Goal: Task Accomplishment & Management: Manage account settings

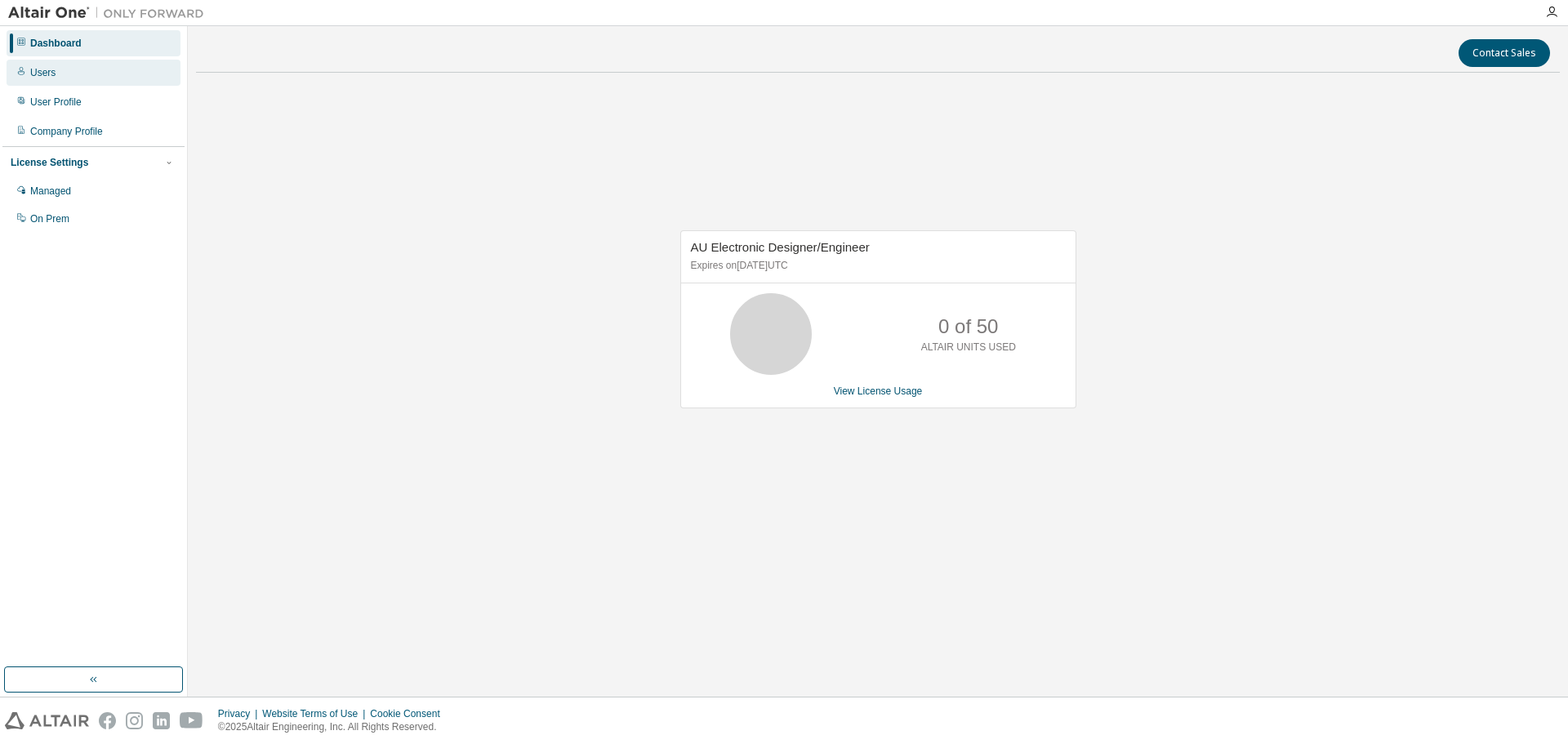
click at [84, 78] on div "Users" at bounding box center [94, 73] width 174 height 27
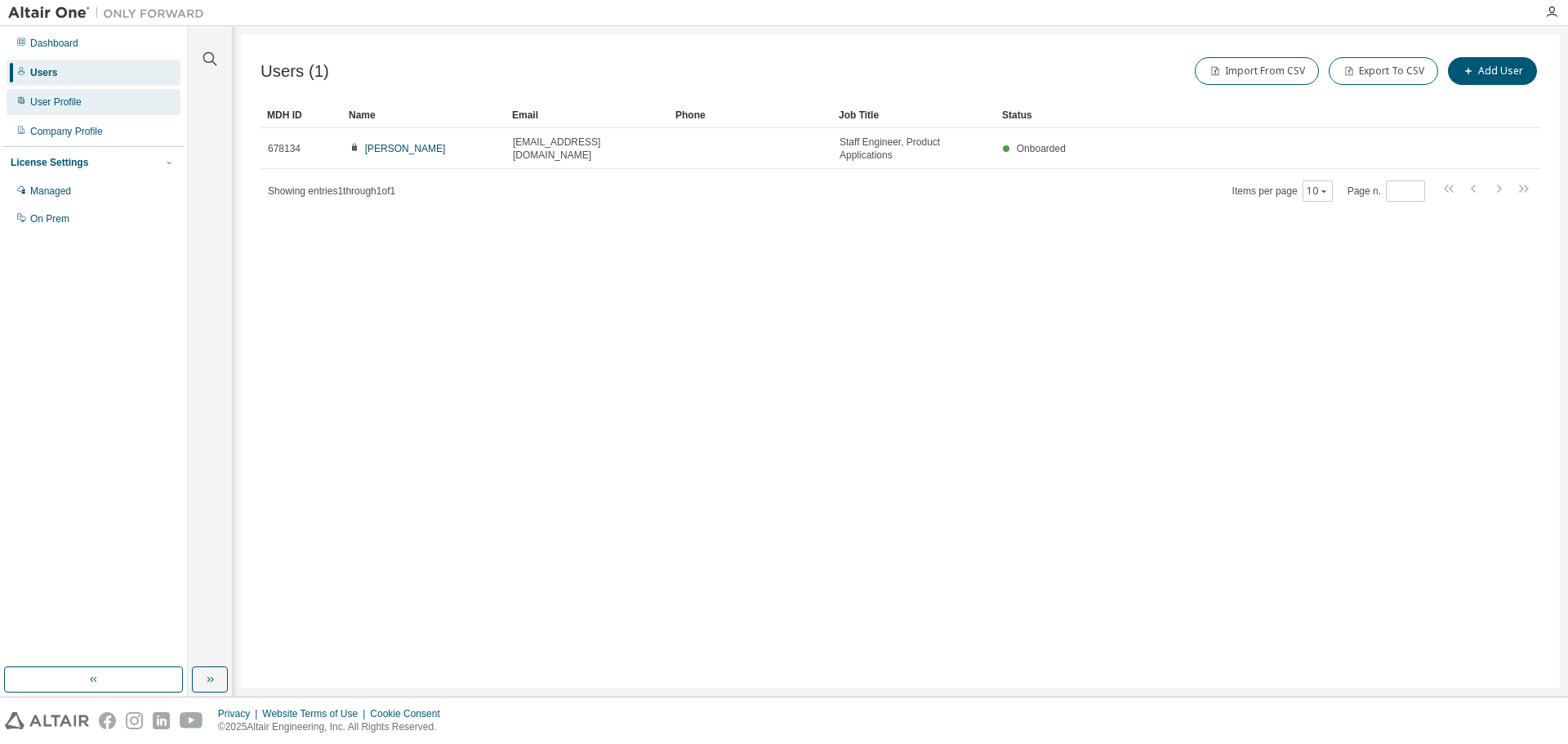
click at [57, 102] on div "User Profile" at bounding box center [56, 102] width 51 height 13
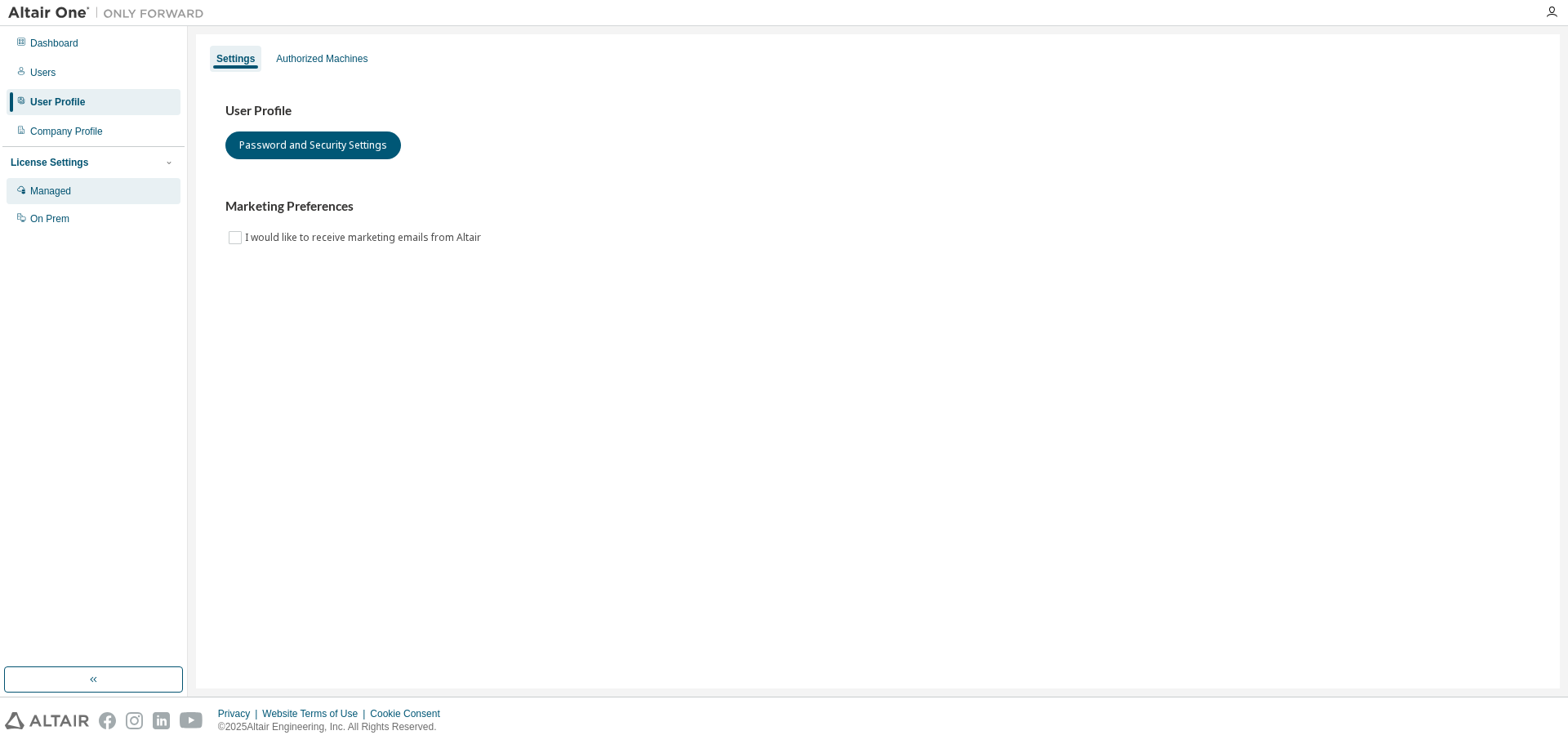
click at [67, 203] on div "Managed" at bounding box center [94, 191] width 174 height 27
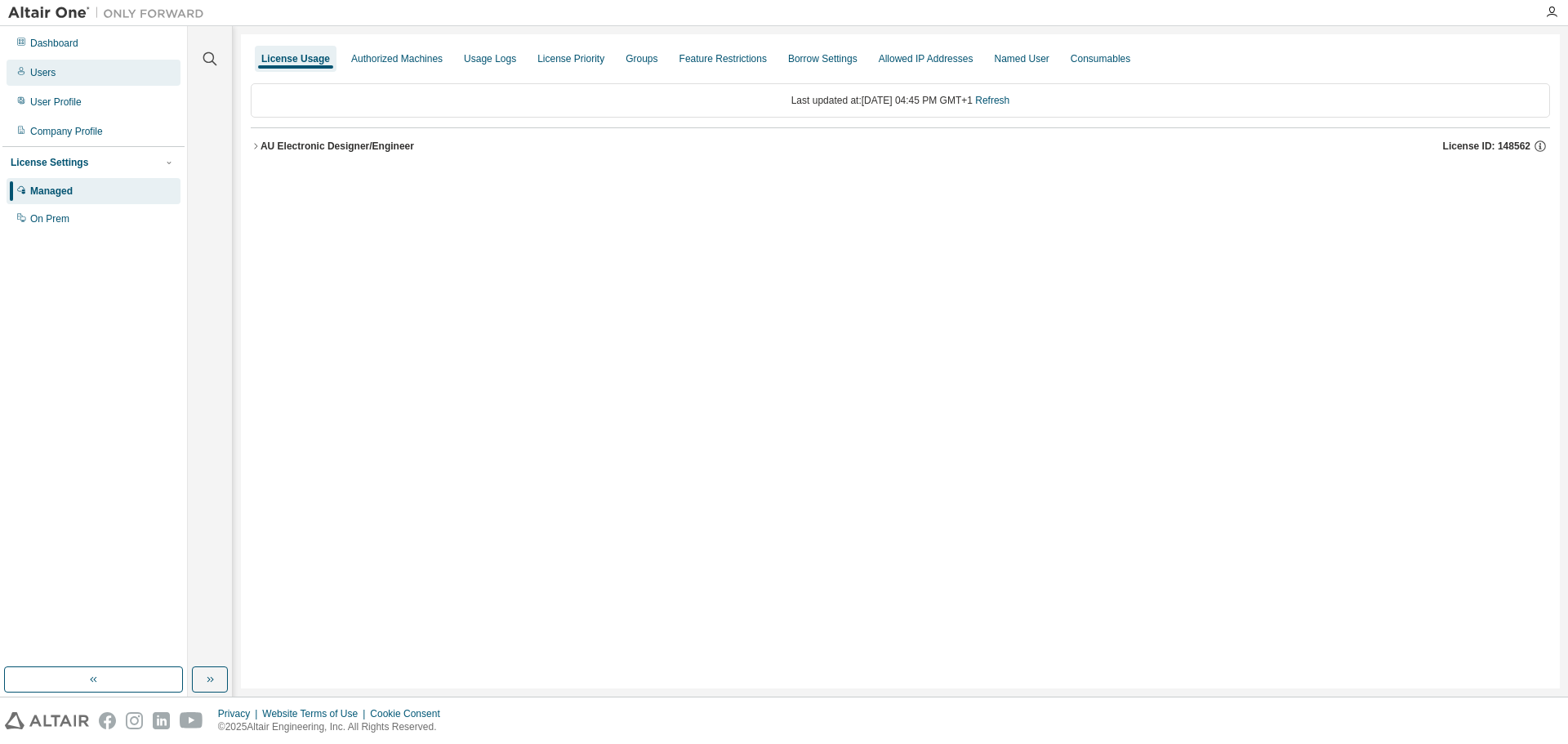
click at [66, 75] on div "Users" at bounding box center [94, 73] width 174 height 27
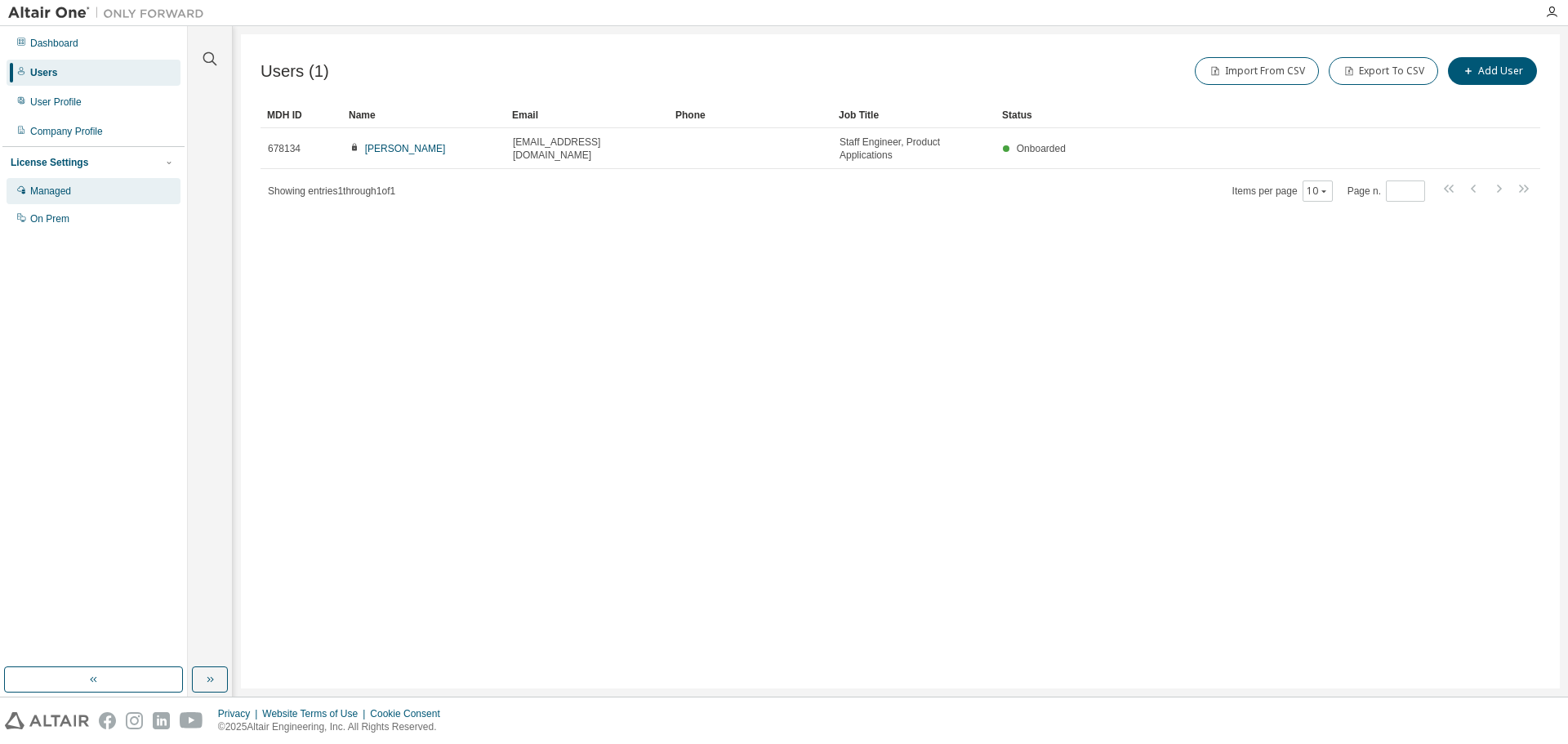
click at [52, 201] on div "Managed" at bounding box center [94, 191] width 174 height 27
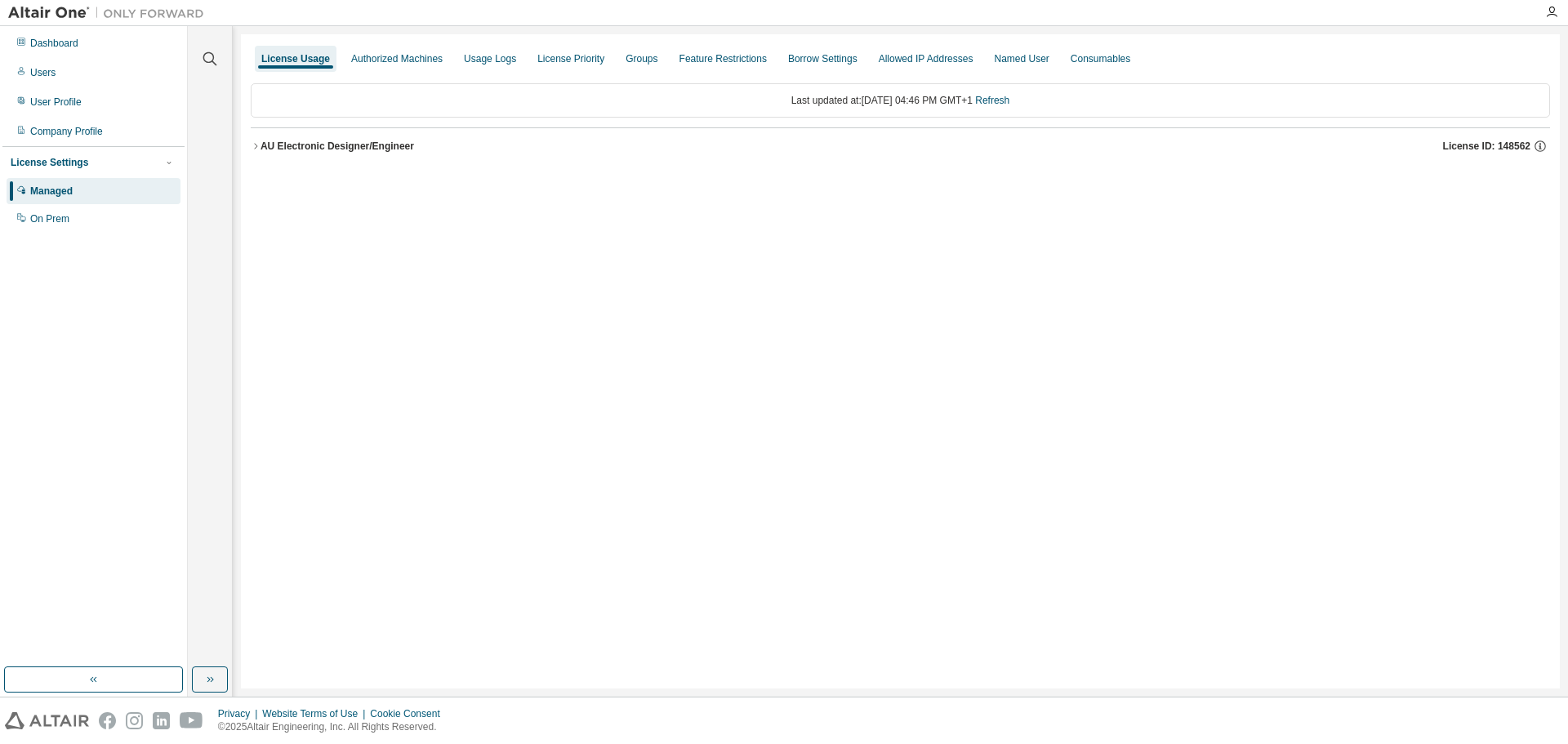
click at [253, 148] on icon "button" at bounding box center [256, 146] width 9 height 9
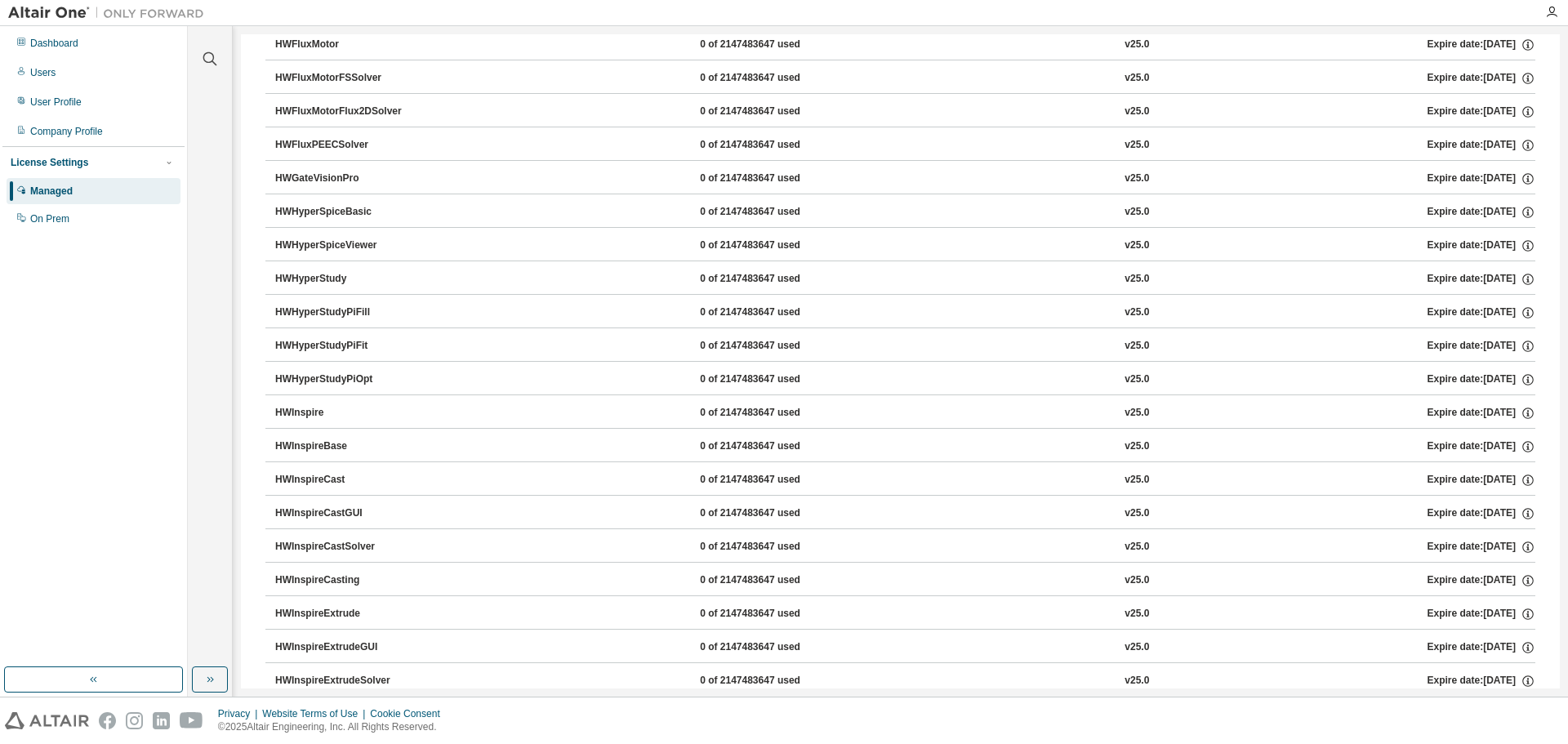
scroll to position [2866, 0]
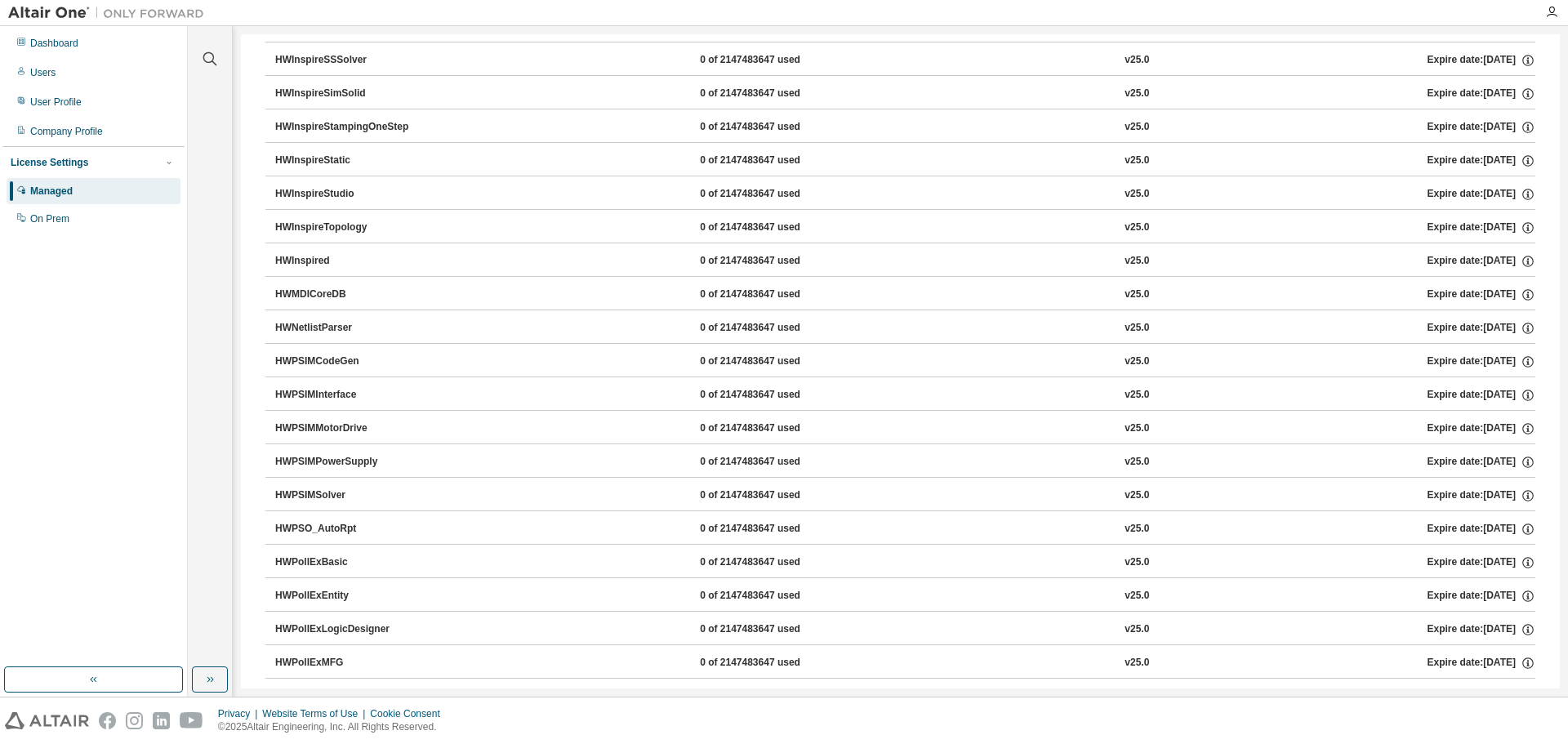
click at [781, 463] on div "0 of 2147483647 used" at bounding box center [773, 463] width 147 height 15
click at [350, 463] on div "HWPSIMPowerSupply" at bounding box center [349, 463] width 147 height 15
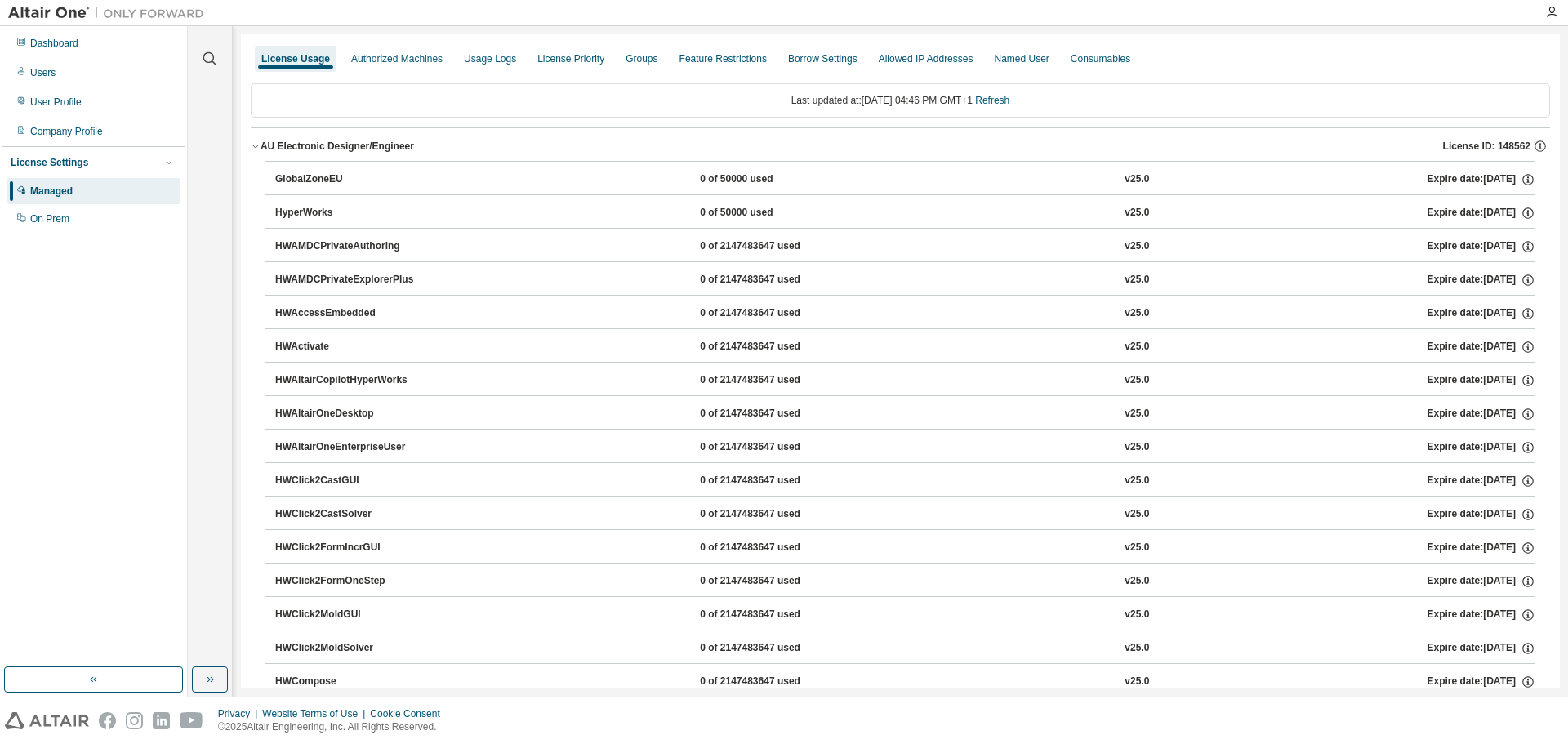
click at [253, 145] on icon "button" at bounding box center [255, 146] width 6 height 3
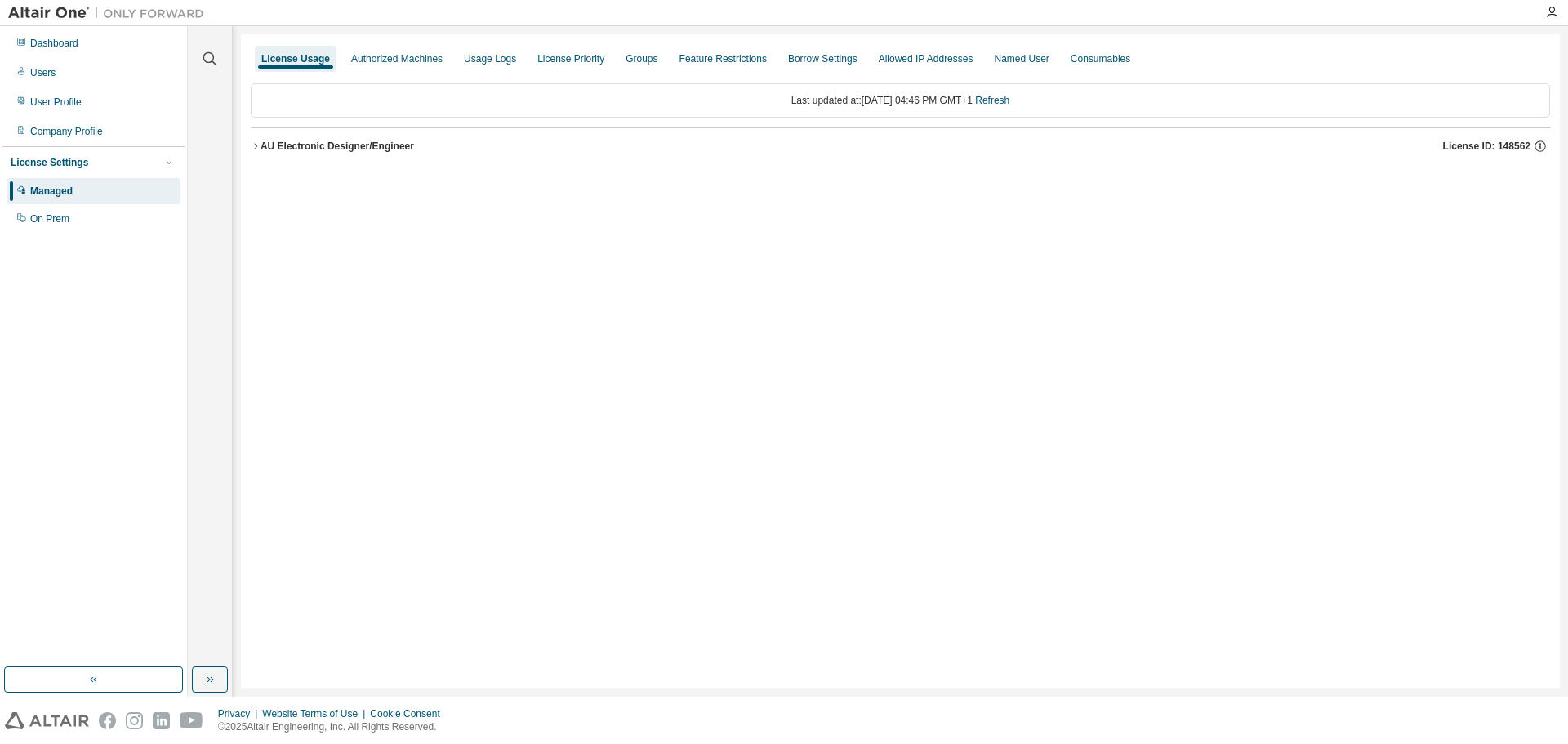
click at [55, 8] on img at bounding box center [111, 12] width 205 height 16
click at [169, 15] on img at bounding box center [111, 12] width 205 height 16
click at [68, 17] on img at bounding box center [111, 12] width 205 height 16
click at [134, 6] on img at bounding box center [111, 12] width 205 height 16
click at [127, 16] on img at bounding box center [111, 12] width 205 height 16
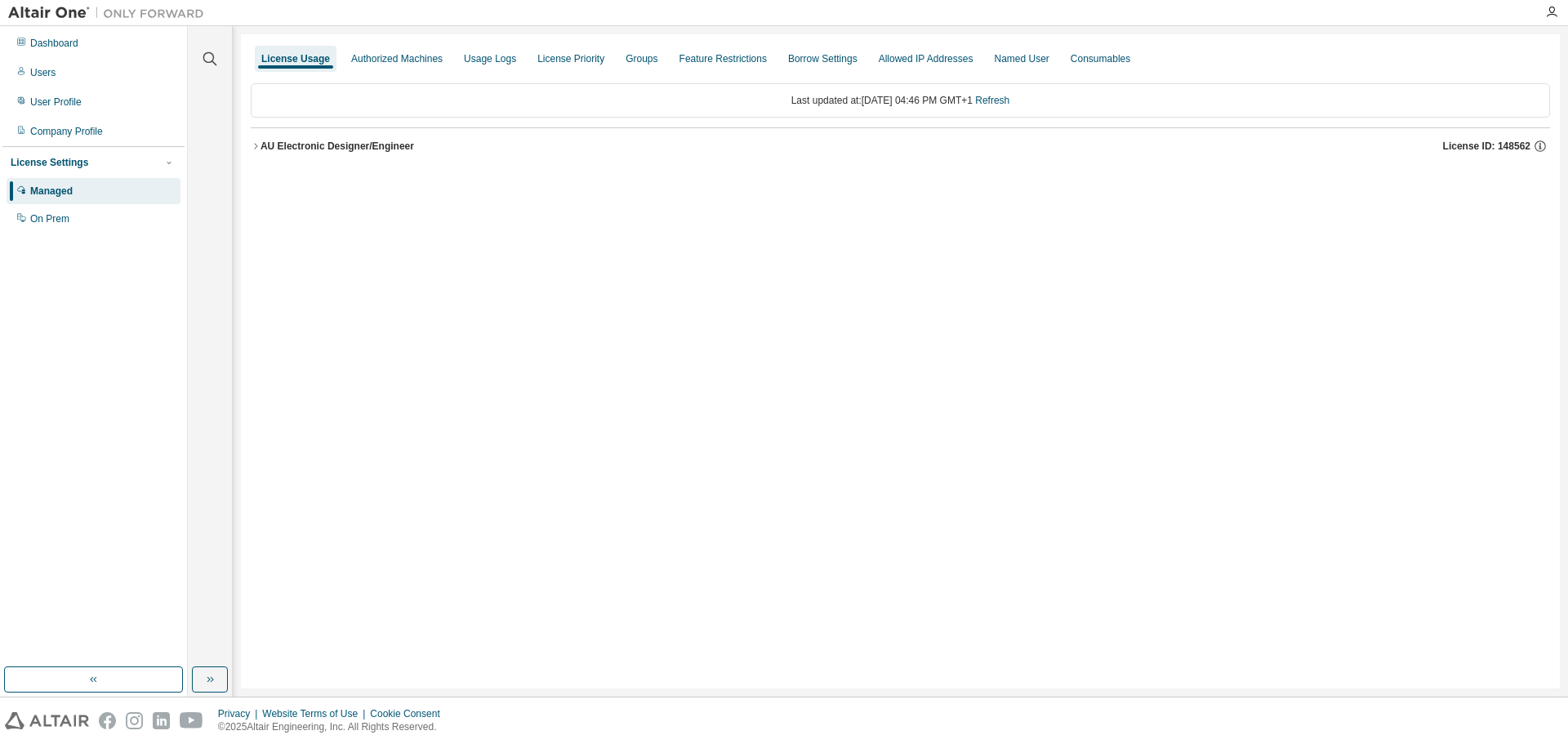
click at [63, 14] on img at bounding box center [111, 12] width 205 height 16
click at [52, 45] on div "Dashboard" at bounding box center [54, 44] width 48 height 13
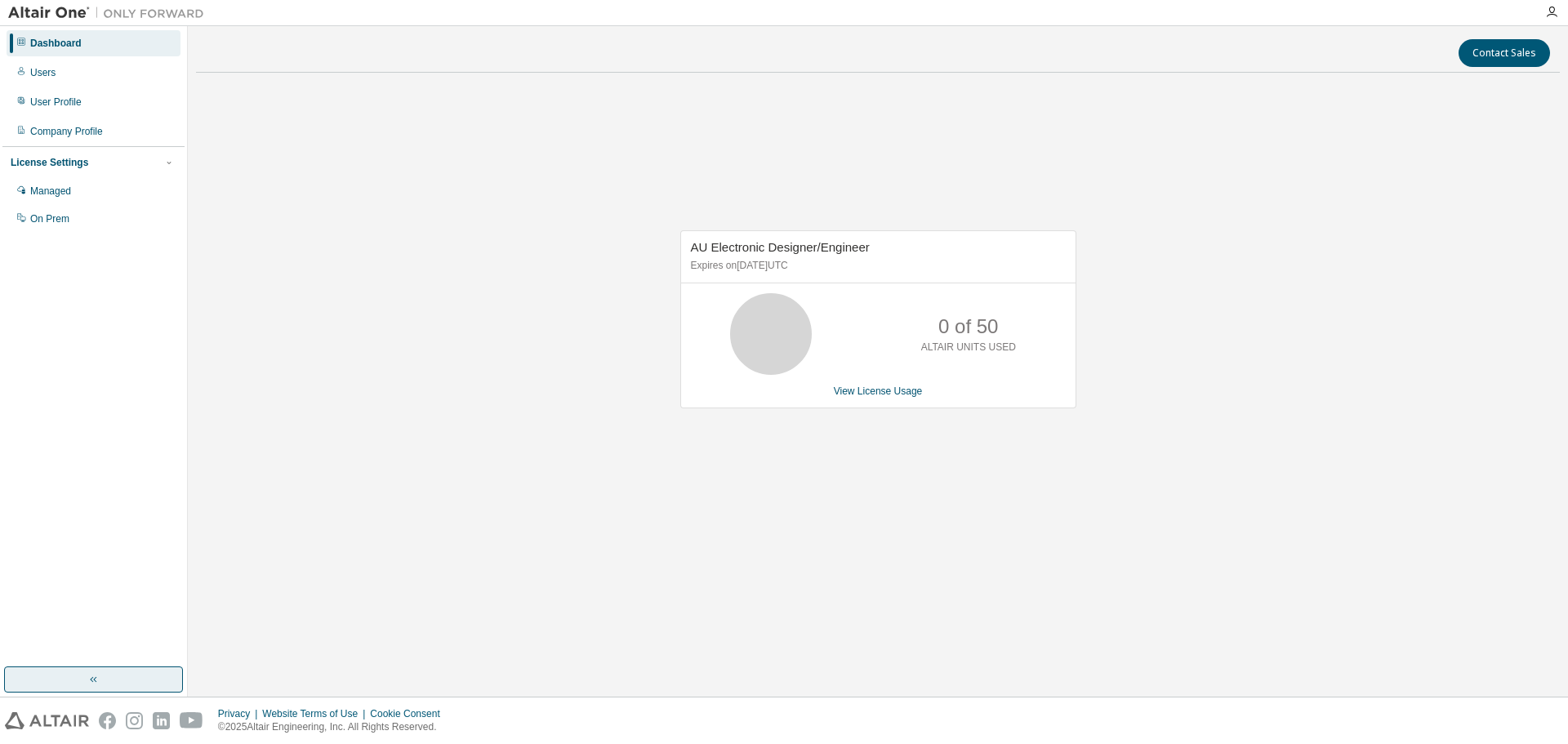
click at [104, 685] on button "button" at bounding box center [93, 680] width 179 height 27
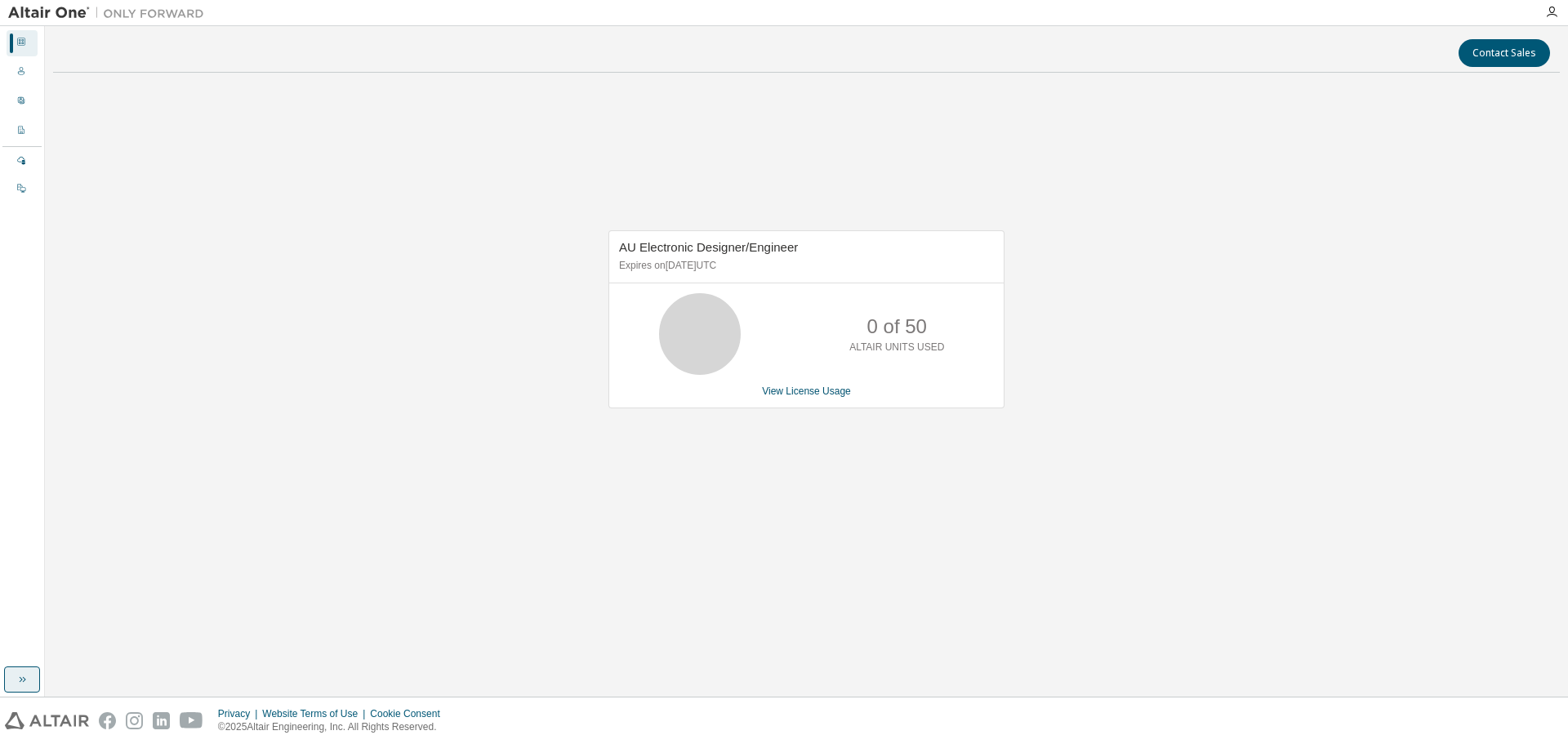
click at [23, 681] on icon "button" at bounding box center [22, 680] width 13 height 13
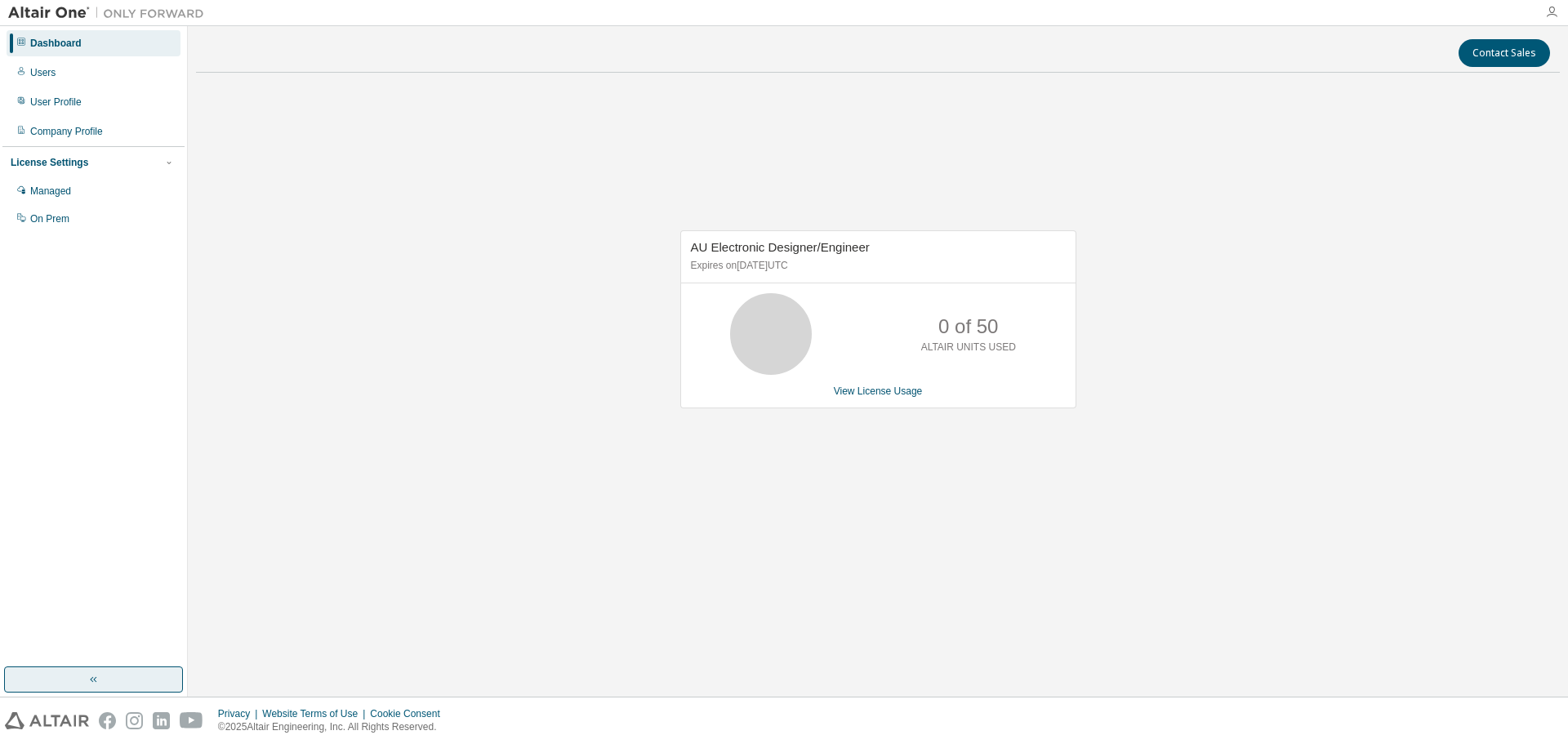
click at [1556, 14] on icon "button" at bounding box center [1552, 12] width 13 height 13
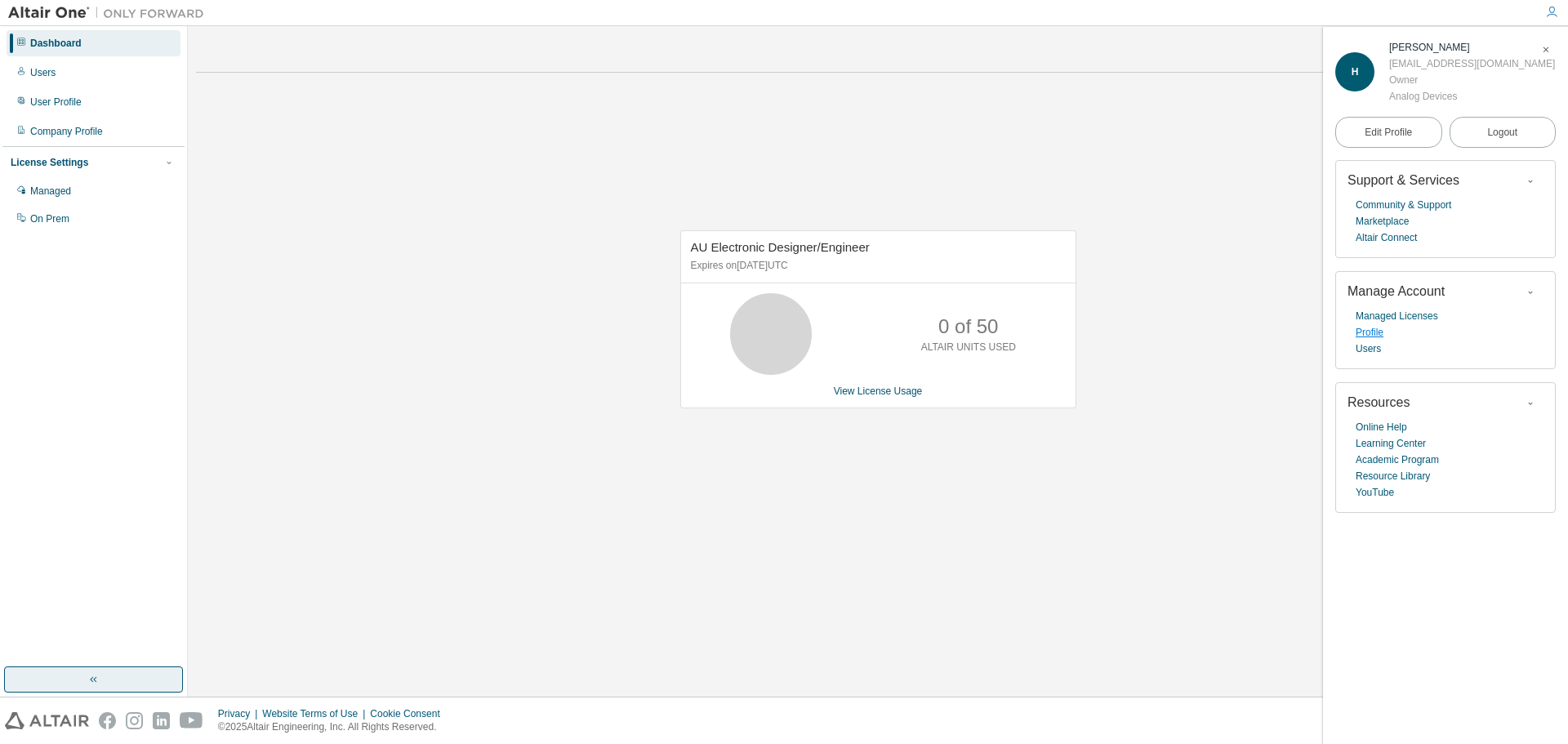
click at [1371, 335] on link "Profile" at bounding box center [1369, 332] width 27 height 16
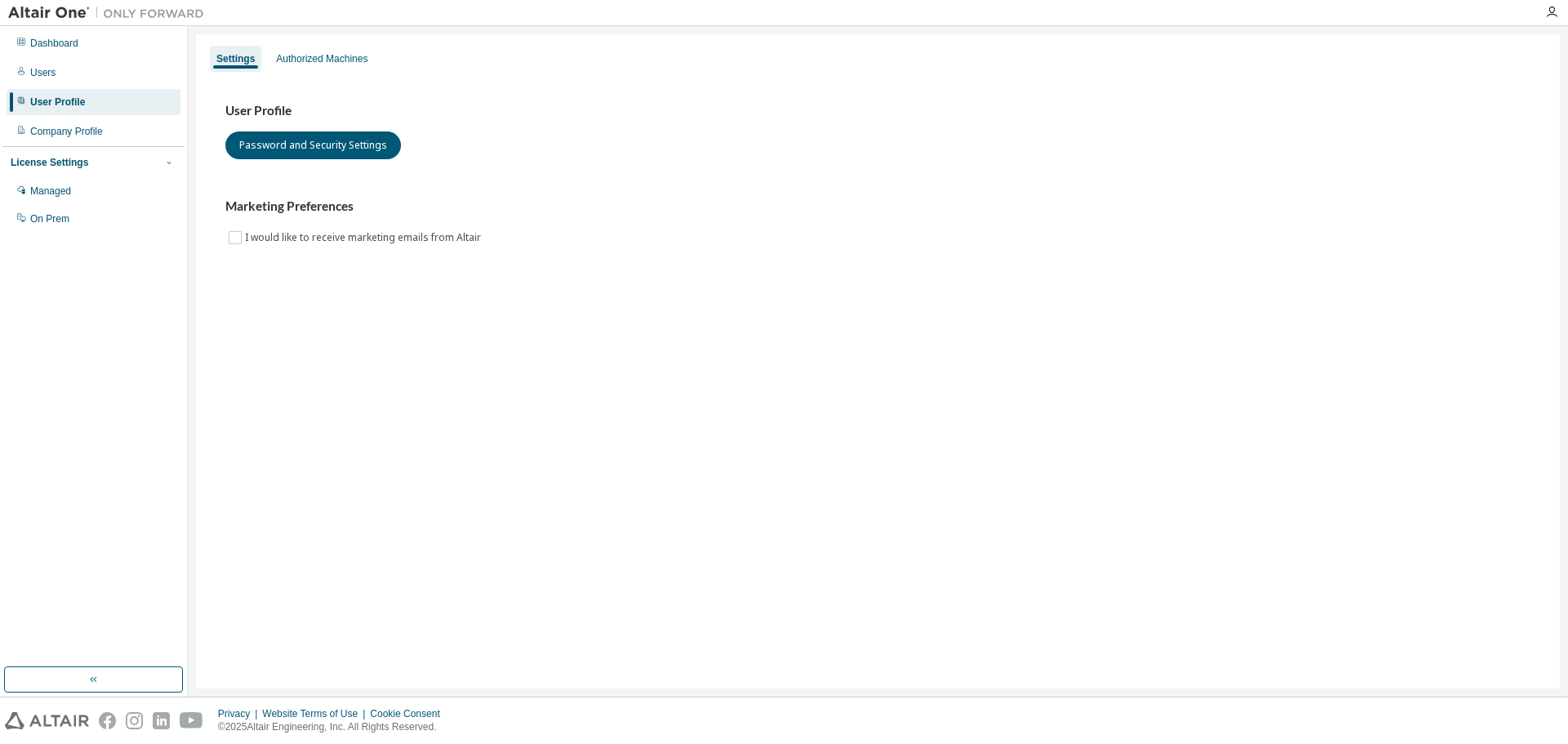
click at [174, 167] on span "button" at bounding box center [170, 163] width 13 height 13
click at [56, 76] on div "Users" at bounding box center [94, 73] width 174 height 27
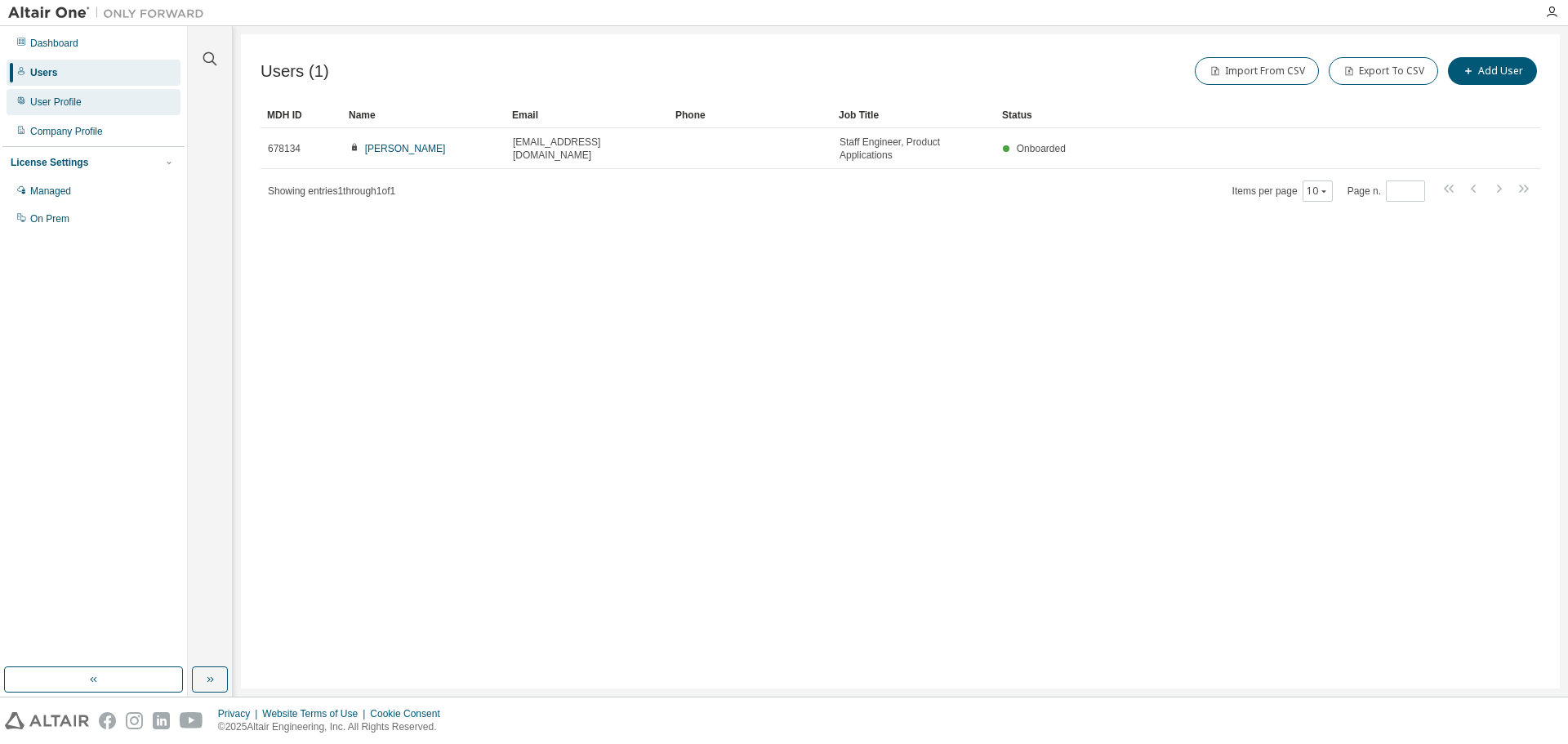
click at [63, 107] on div "User Profile" at bounding box center [56, 102] width 51 height 13
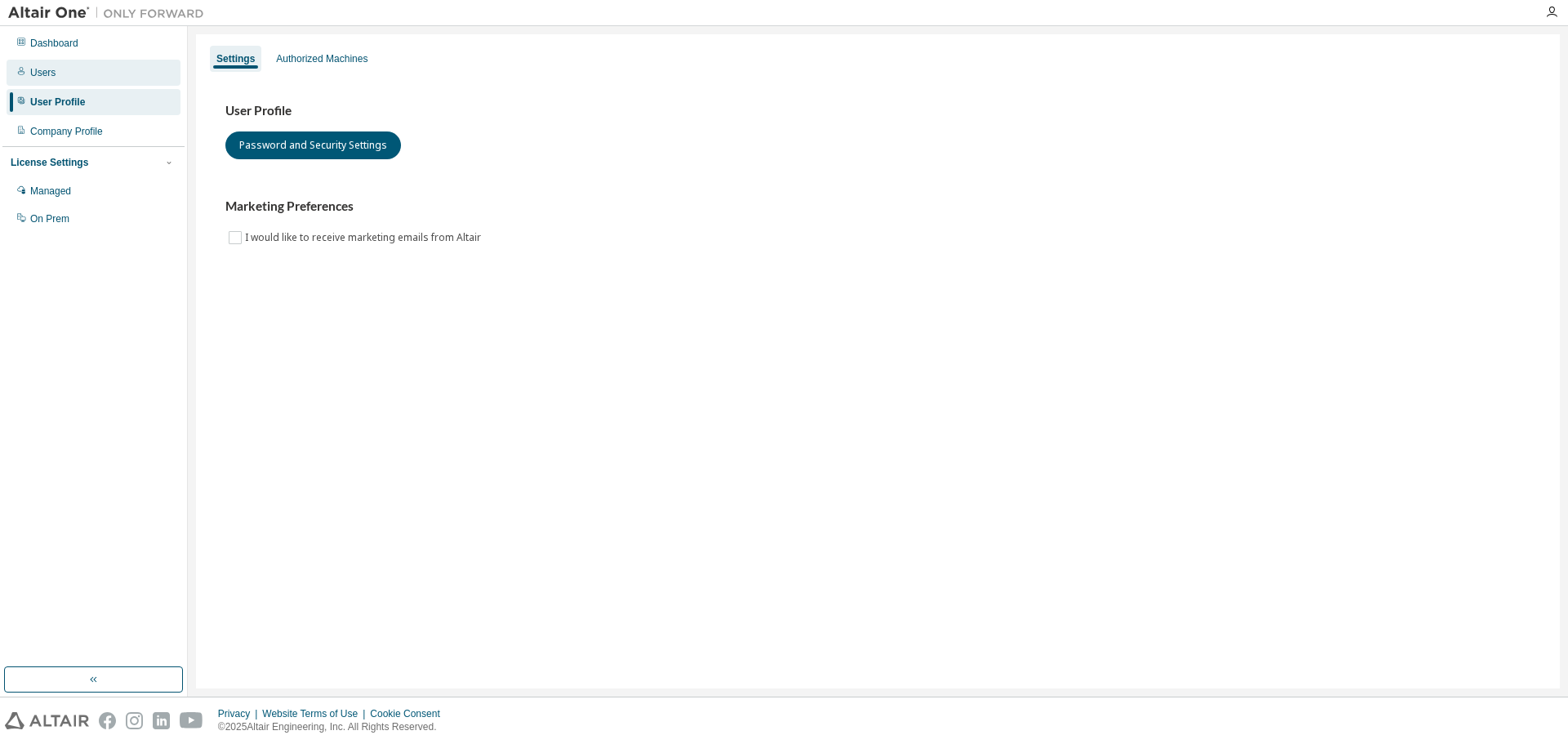
click at [38, 68] on div "Users" at bounding box center [43, 73] width 26 height 13
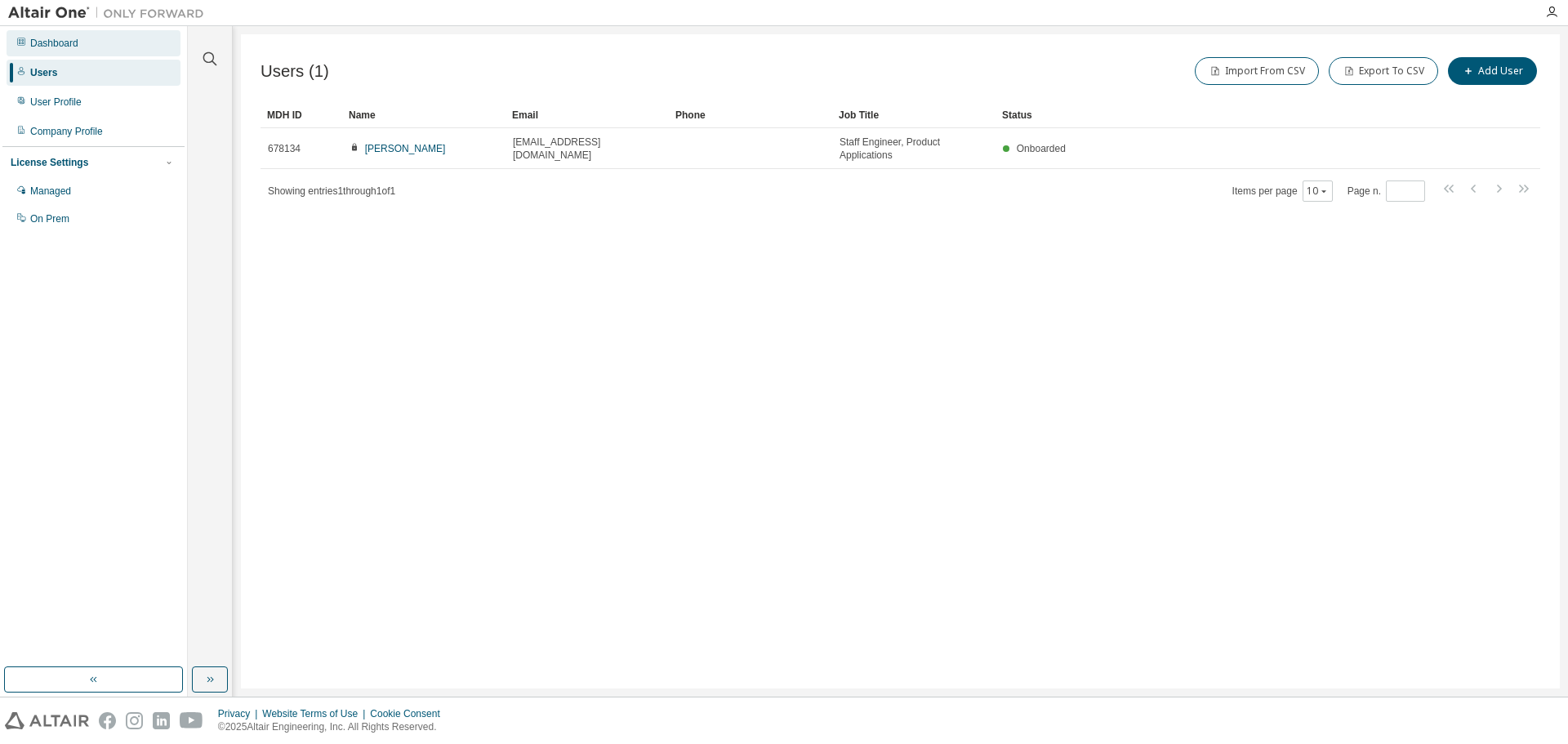
click at [74, 45] on div "Dashboard" at bounding box center [54, 44] width 48 height 13
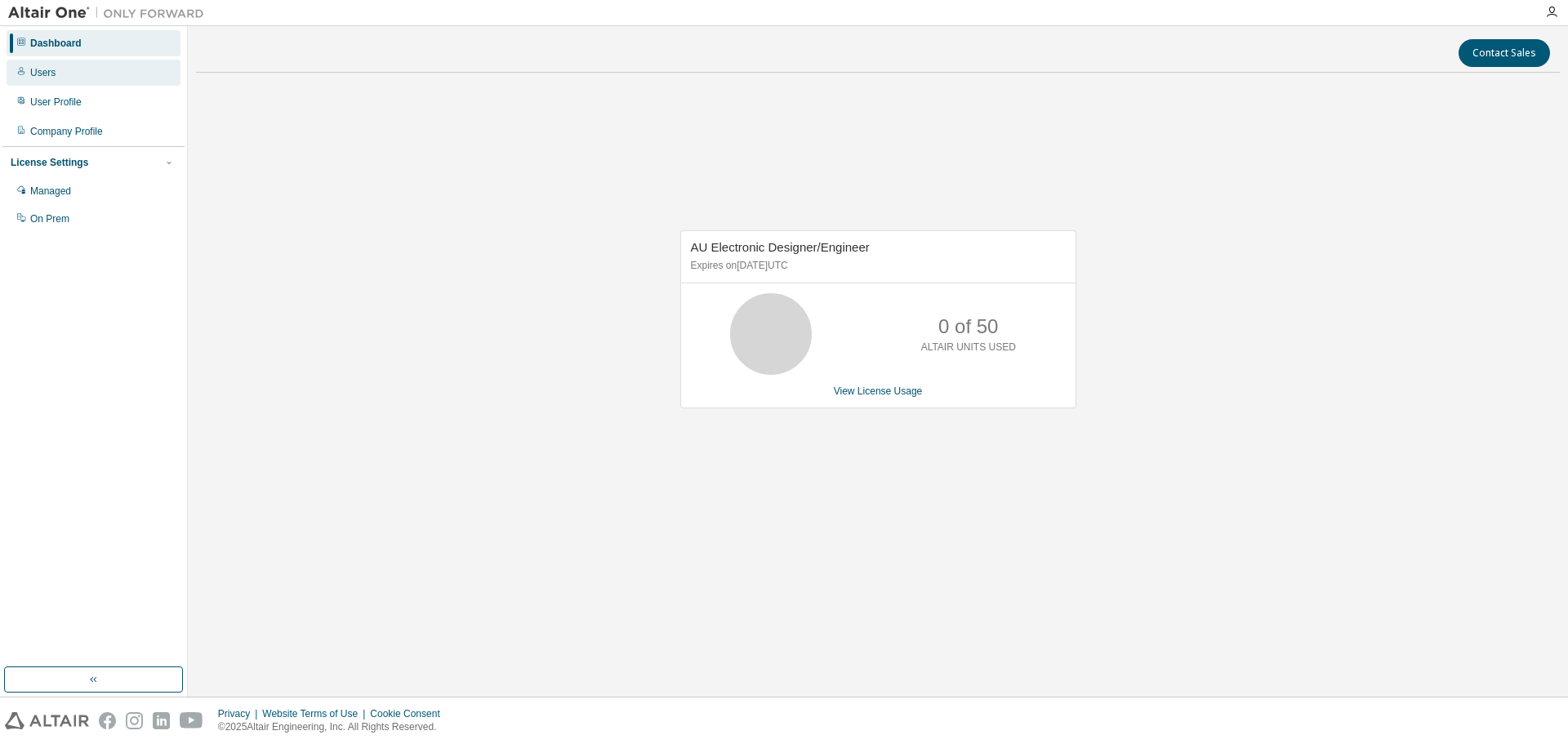
click at [67, 74] on div "Users" at bounding box center [94, 73] width 174 height 27
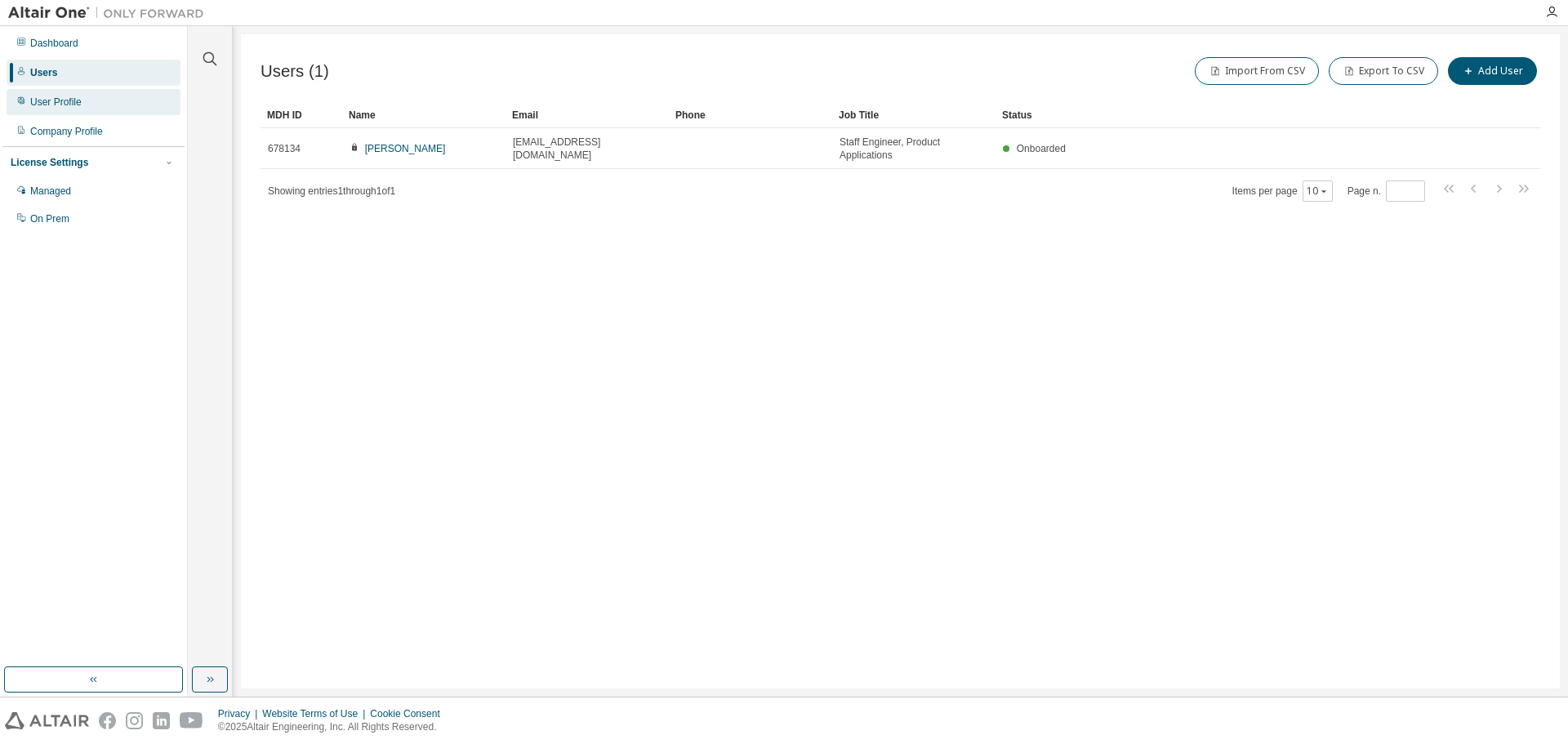
click at [68, 101] on div "User Profile" at bounding box center [56, 102] width 51 height 13
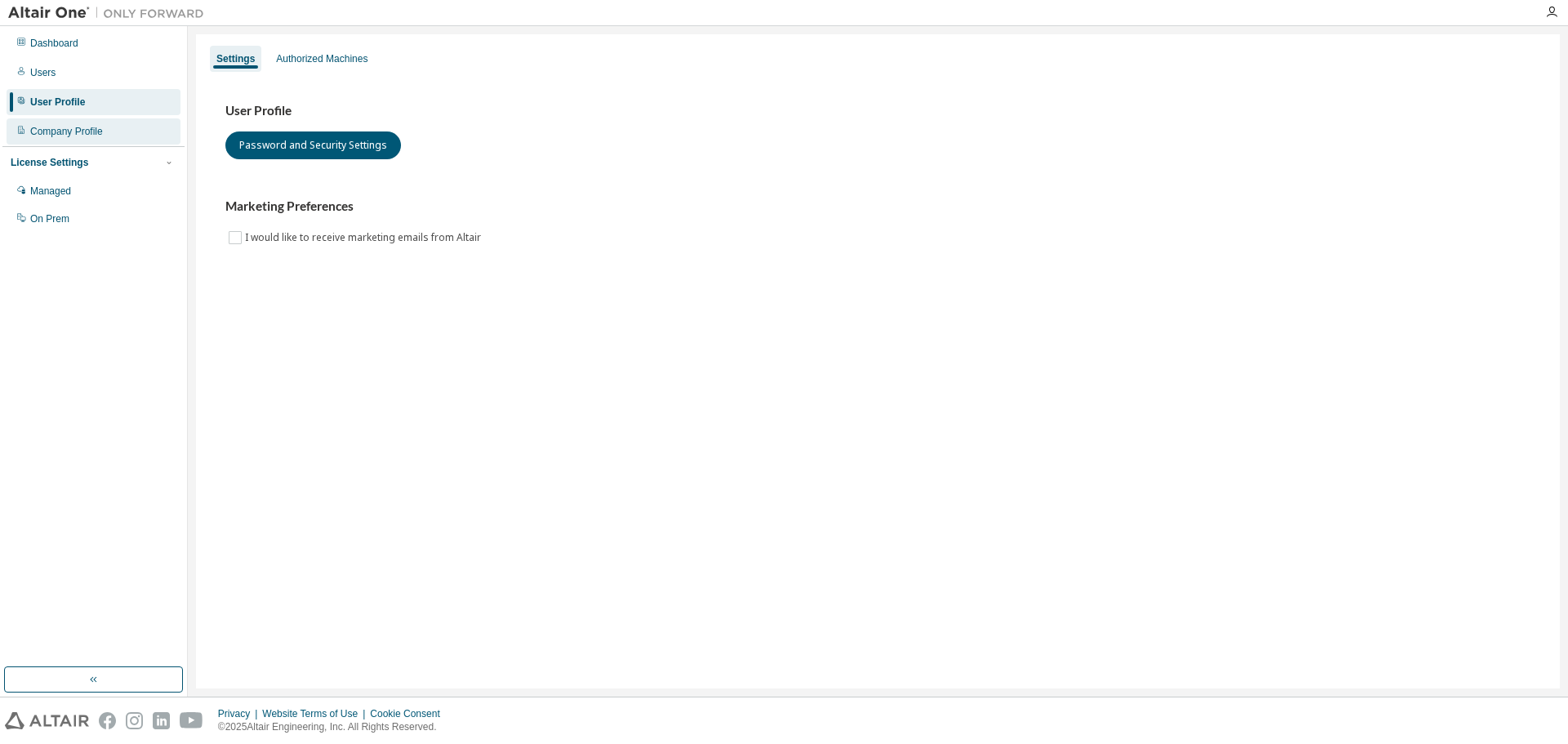
click at [72, 137] on div "Company Profile" at bounding box center [66, 132] width 73 height 13
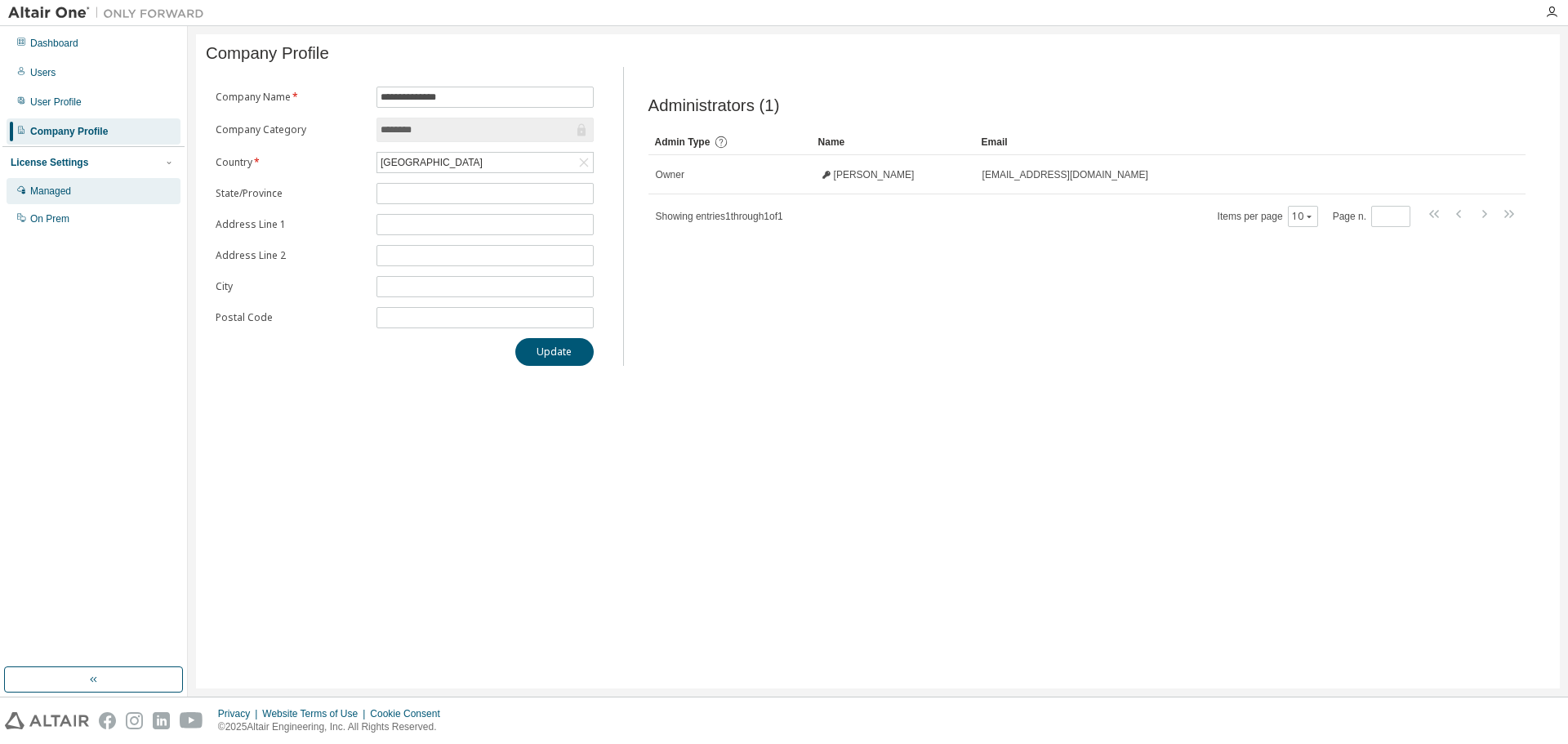
click at [74, 191] on div "Managed" at bounding box center [94, 191] width 174 height 27
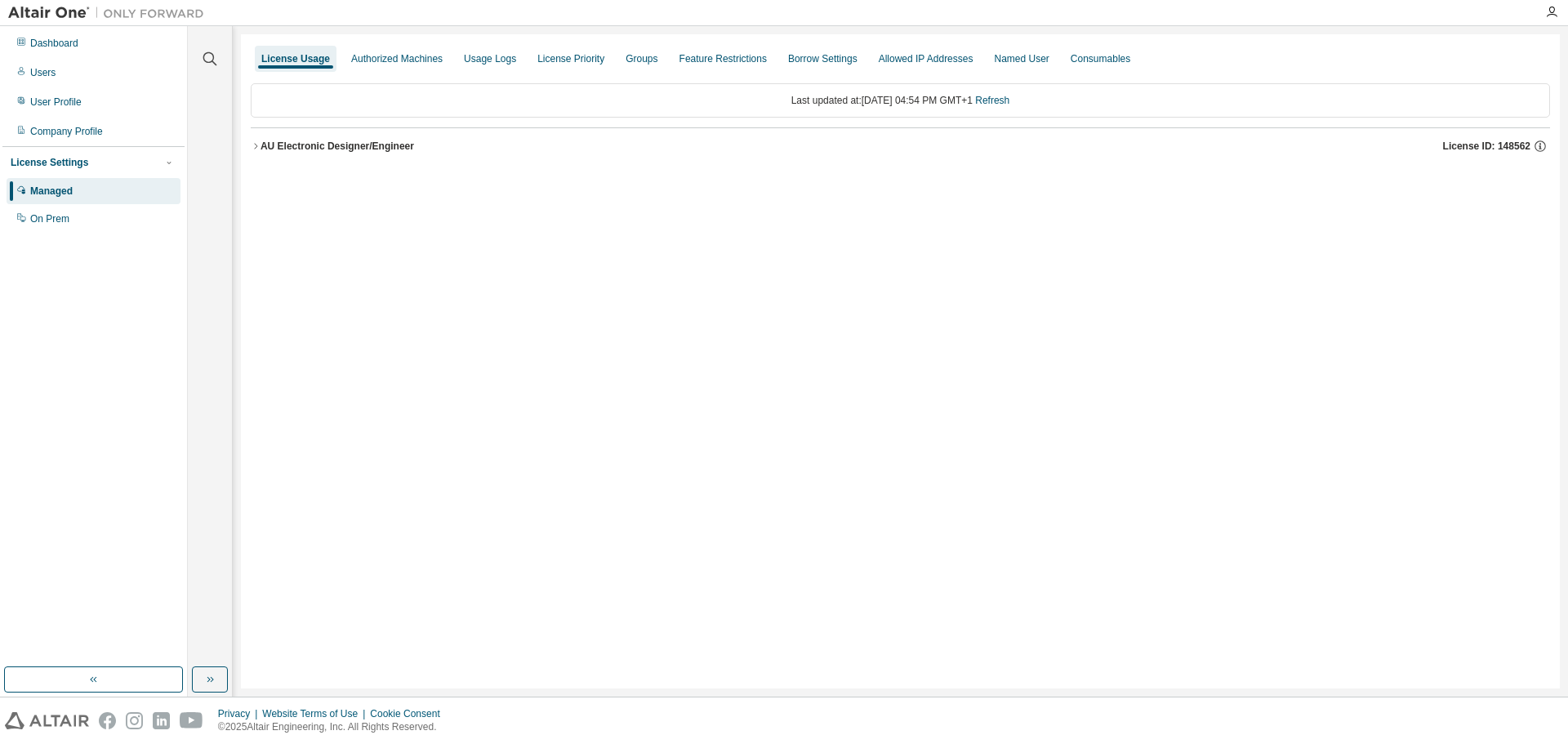
click at [254, 146] on icon "button" at bounding box center [256, 146] width 9 height 9
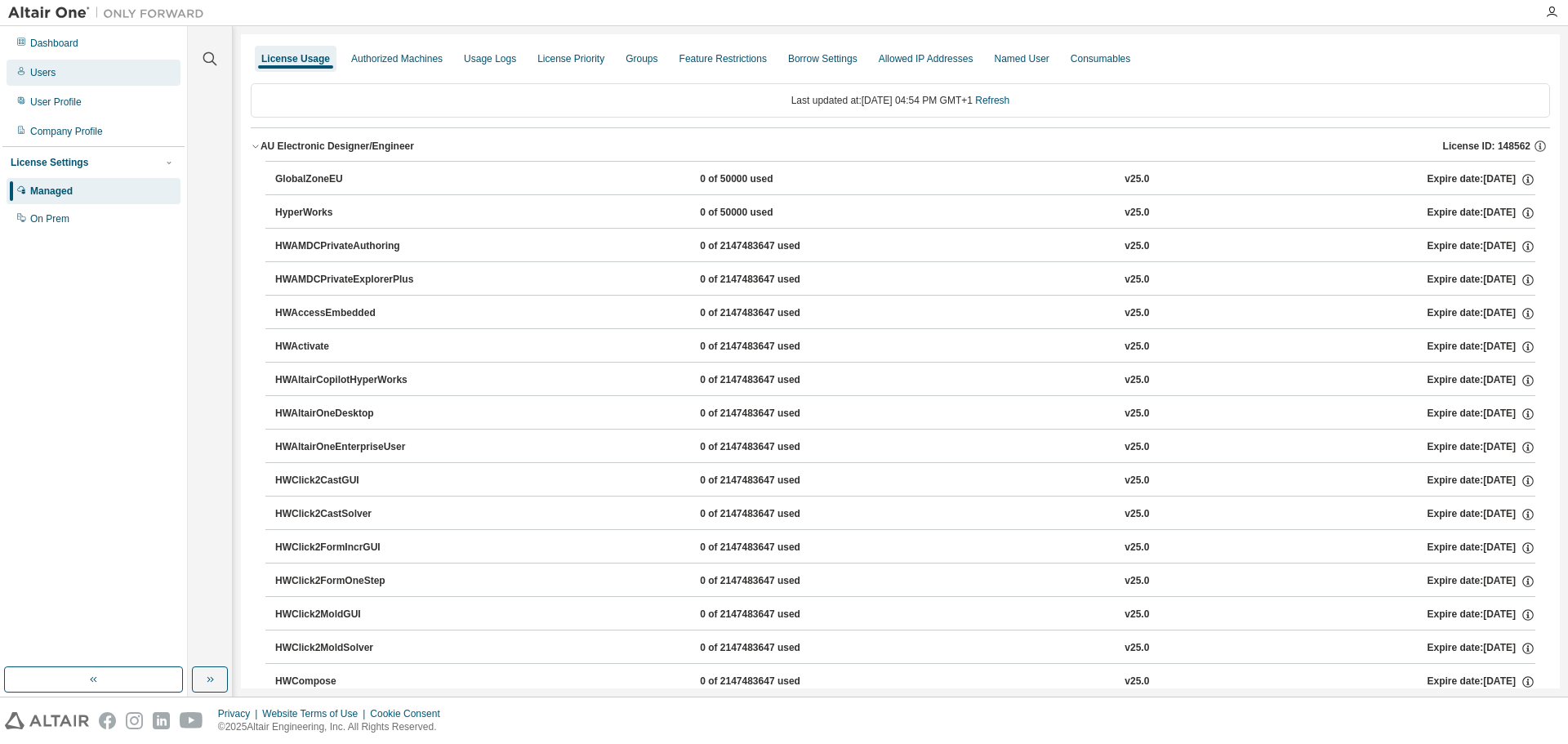
click at [31, 76] on div "Users" at bounding box center [43, 73] width 26 height 13
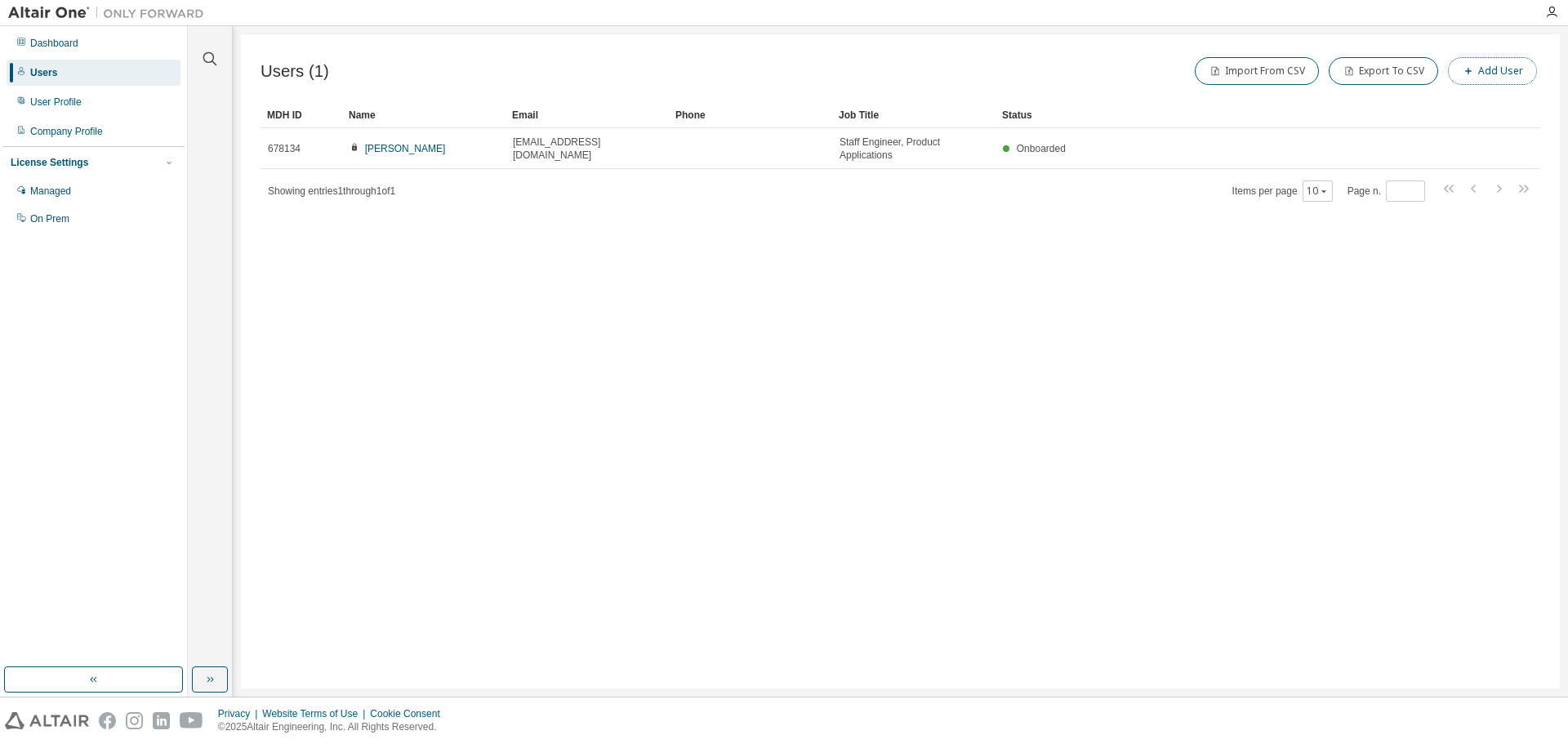
click at [1485, 81] on button "Add User" at bounding box center [1493, 70] width 89 height 27
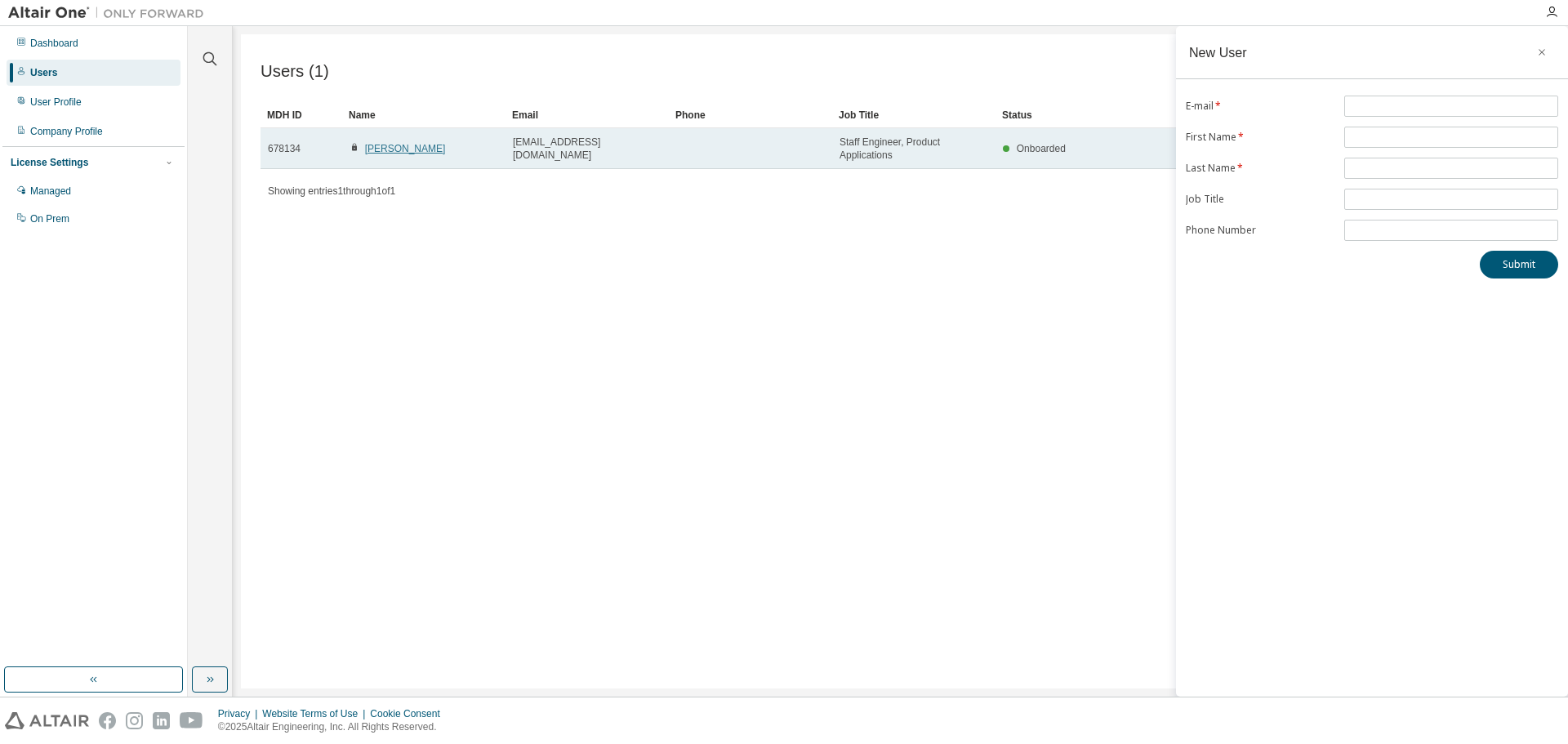
click at [380, 145] on link "[PERSON_NAME]" at bounding box center [405, 149] width 81 height 11
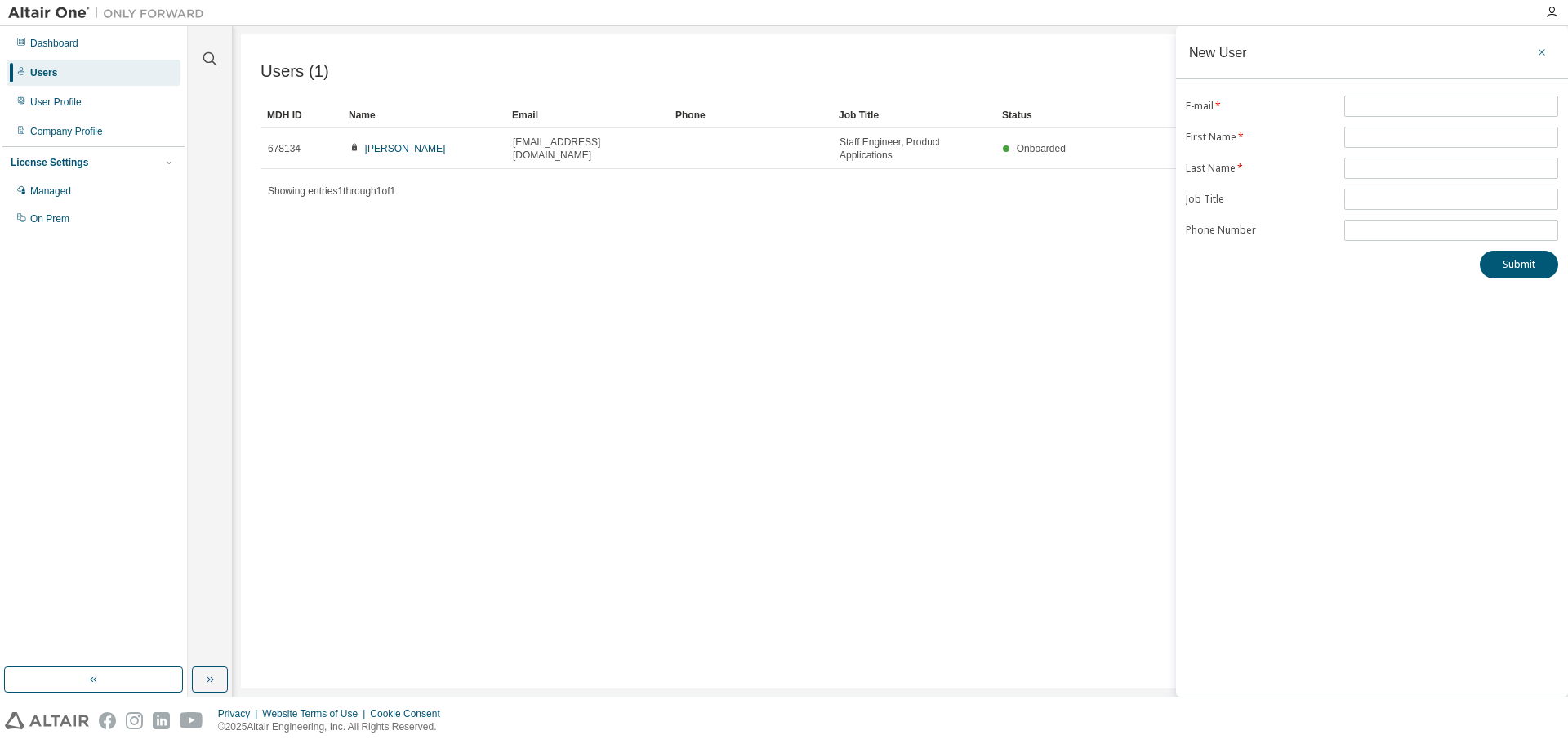
click at [1542, 54] on icon "button" at bounding box center [1542, 52] width 11 height 13
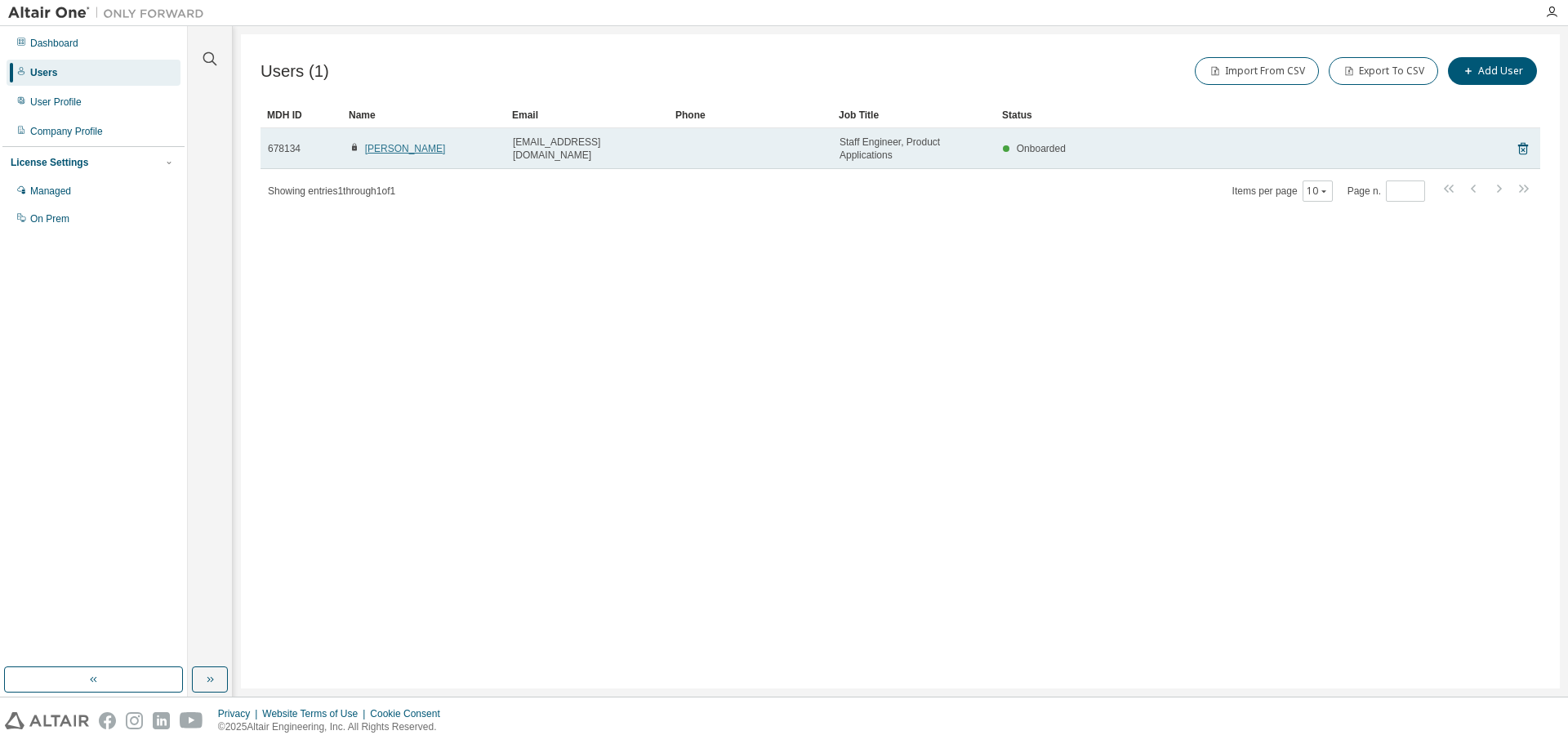
click at [387, 147] on link "[PERSON_NAME]" at bounding box center [405, 149] width 81 height 11
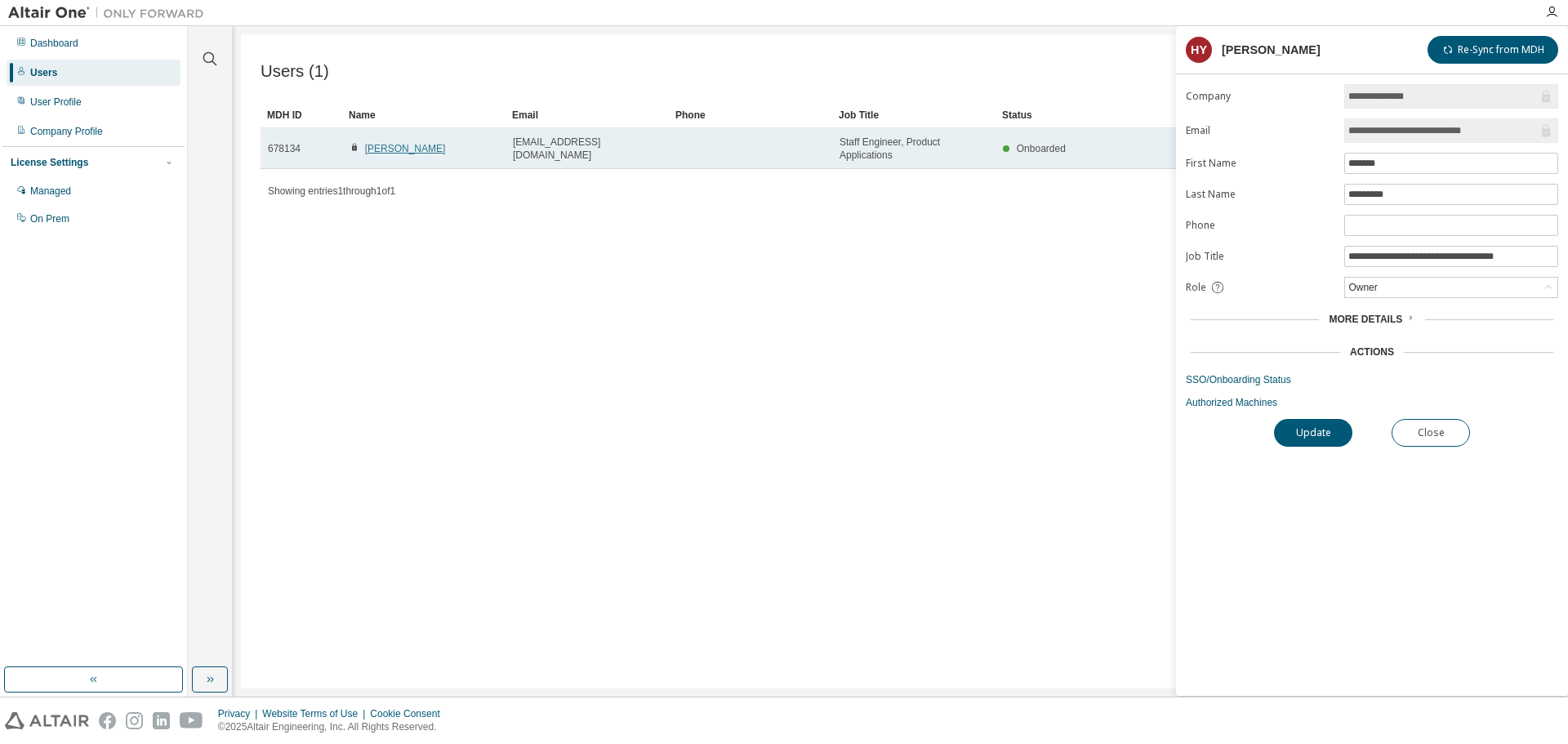
click at [412, 152] on link "[PERSON_NAME]" at bounding box center [405, 149] width 81 height 11
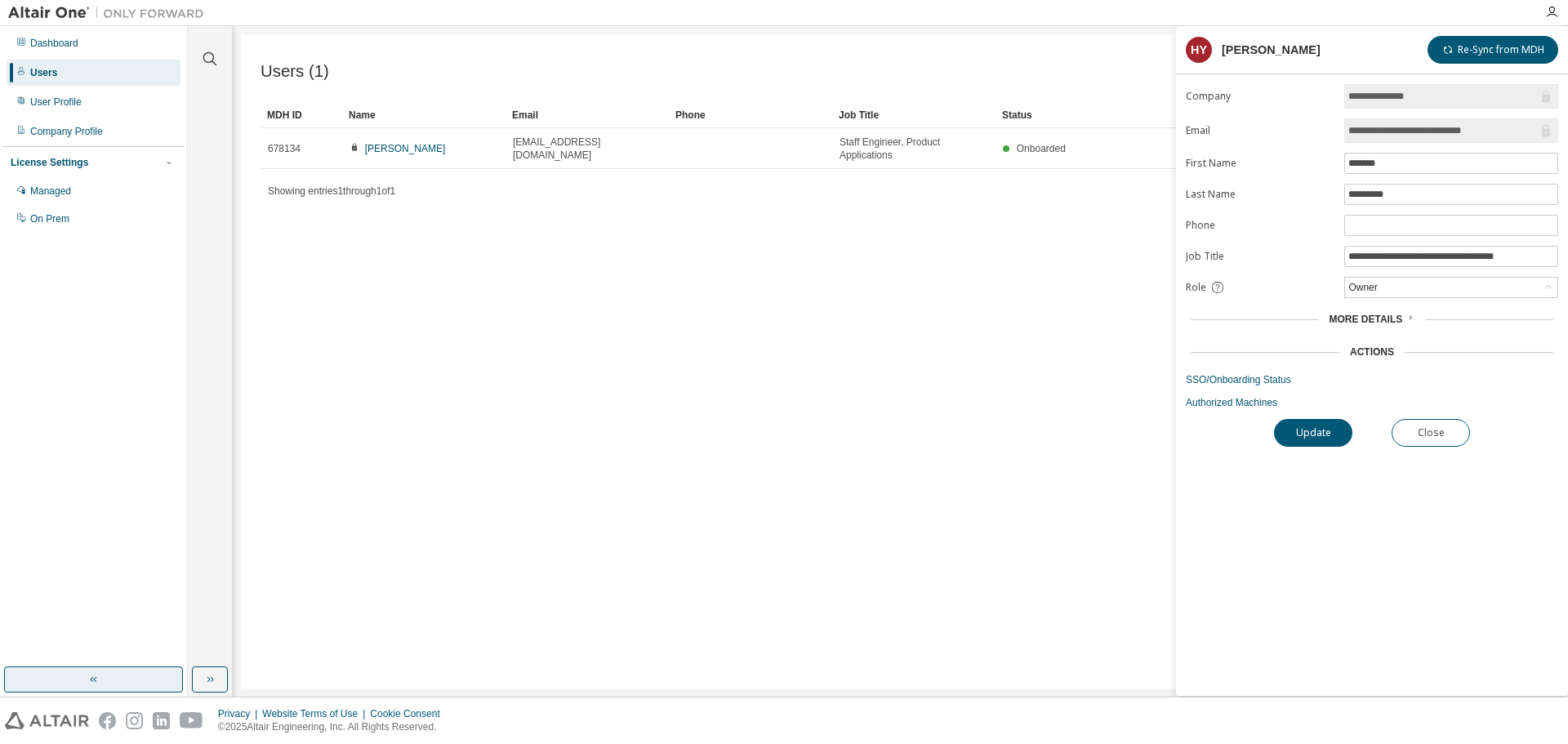
click at [111, 677] on button "button" at bounding box center [93, 680] width 179 height 27
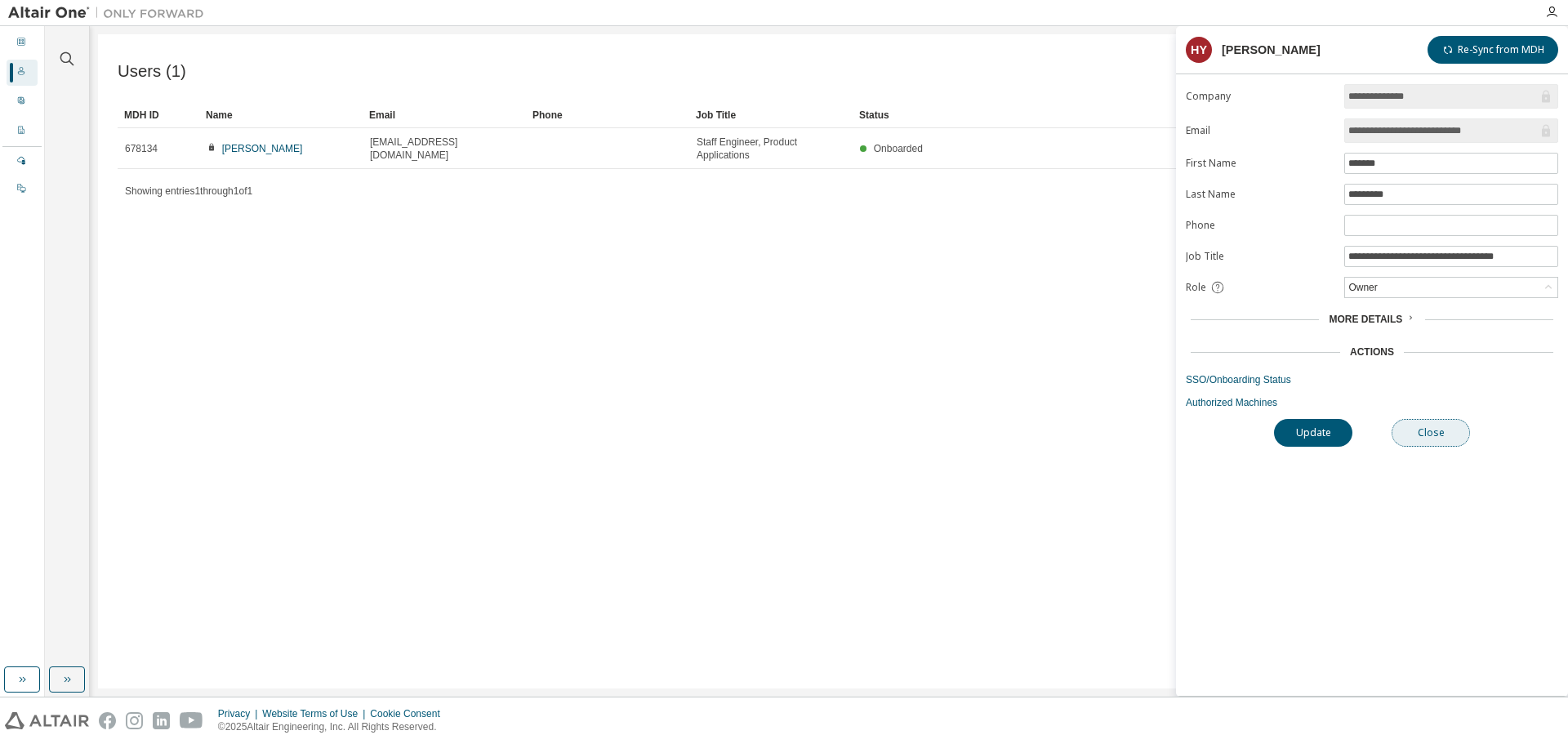
click at [1440, 436] on button "Close" at bounding box center [1431, 432] width 79 height 27
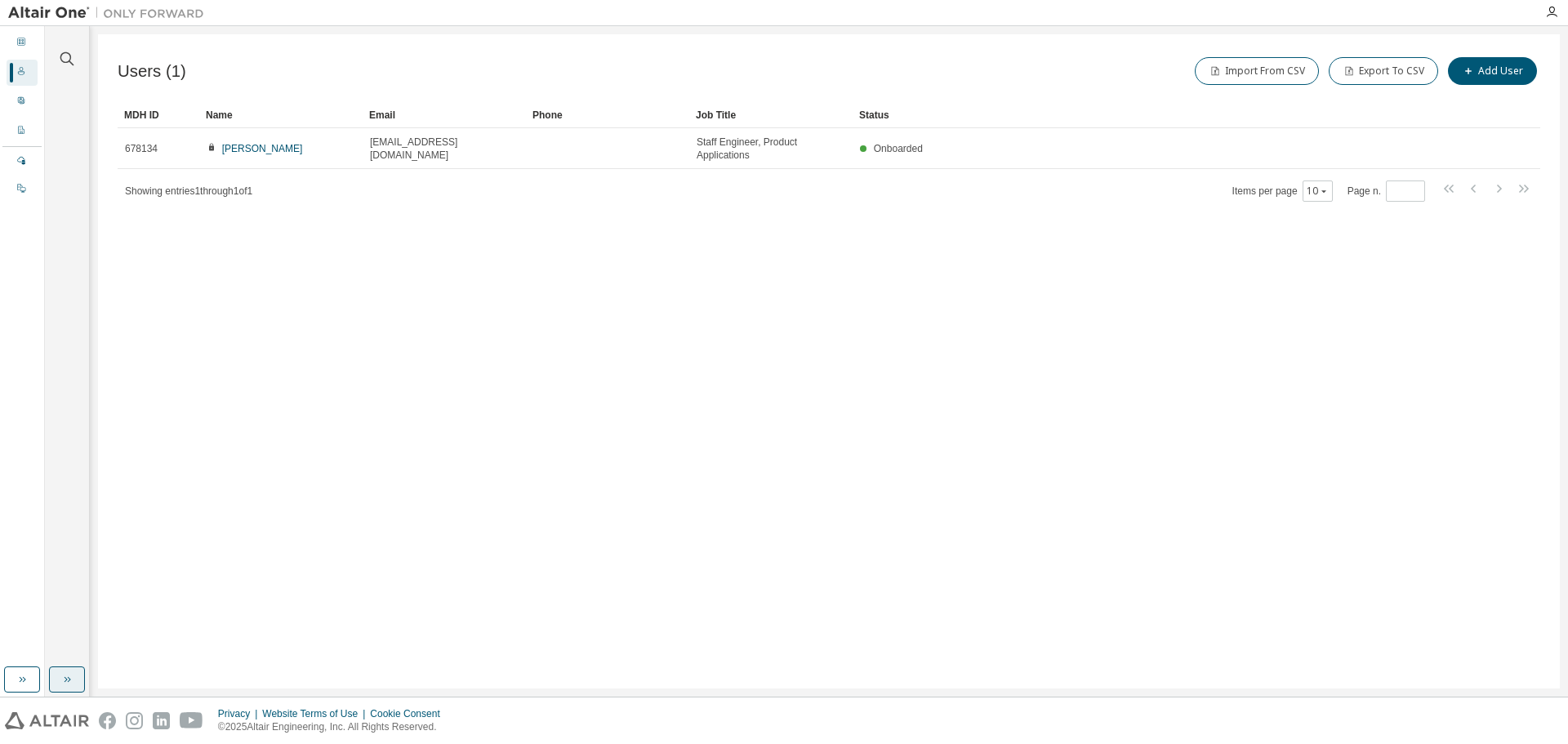
click at [68, 690] on button "button" at bounding box center [67, 680] width 36 height 27
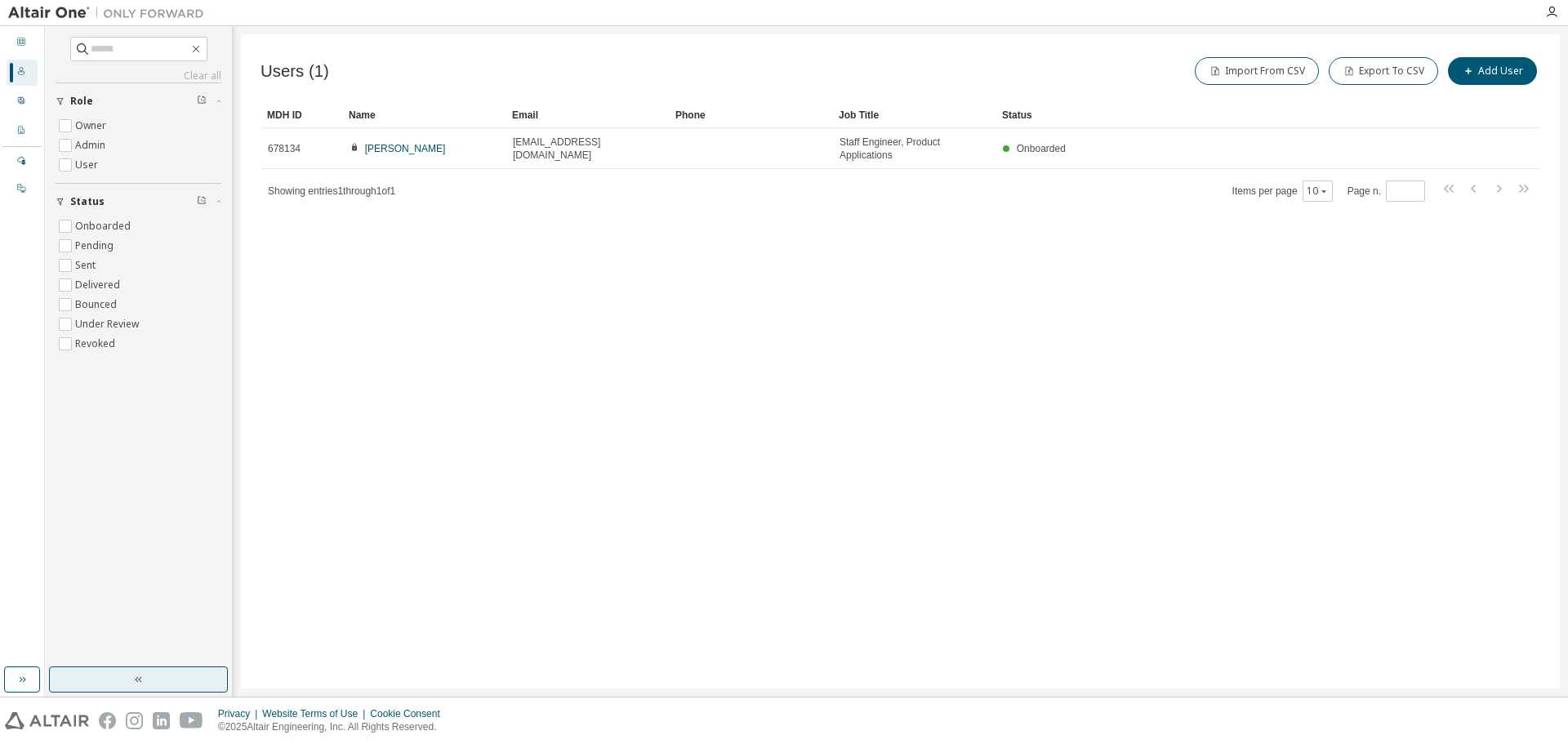
click at [68, 690] on button "button" at bounding box center [138, 680] width 179 height 27
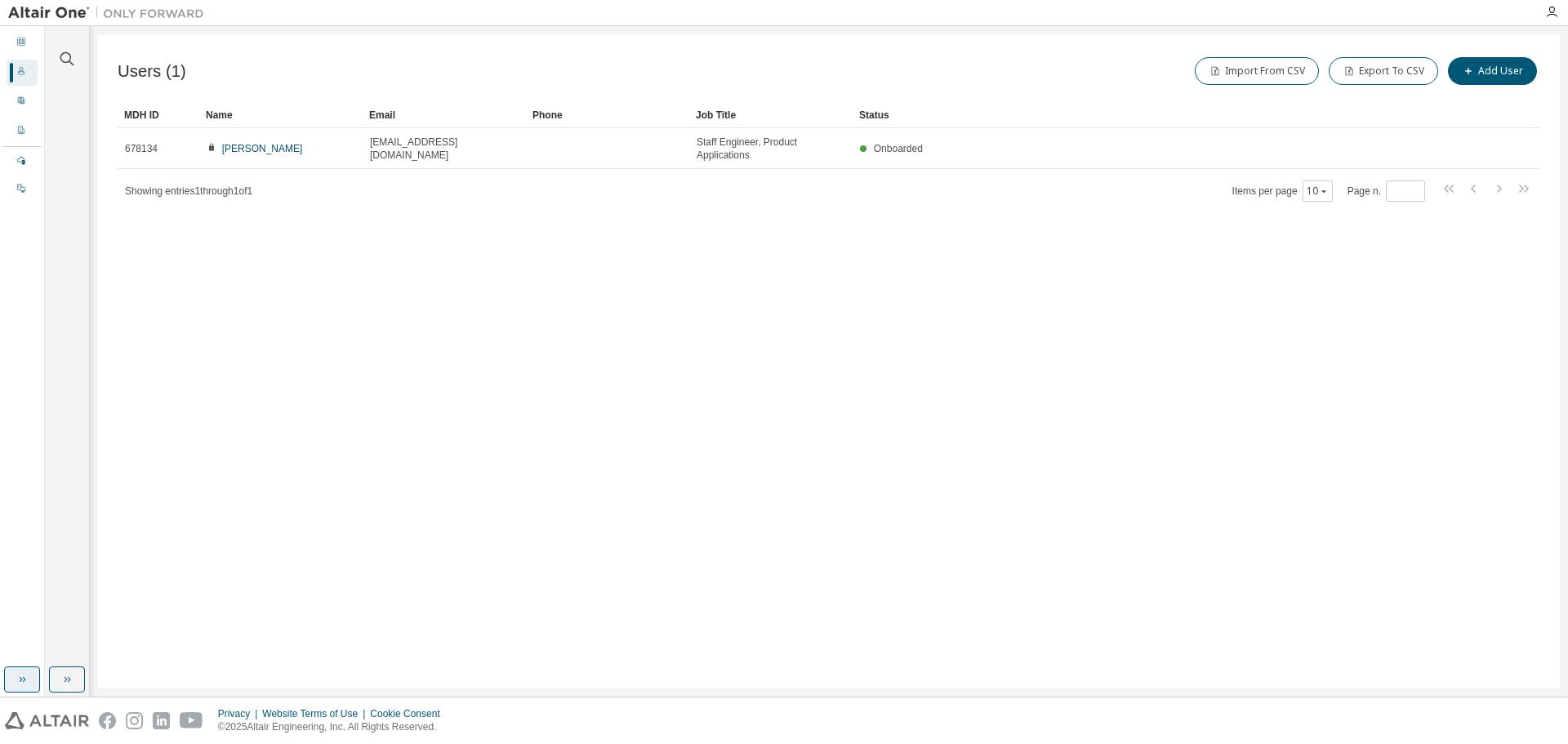
click at [31, 684] on button "button" at bounding box center [22, 680] width 36 height 27
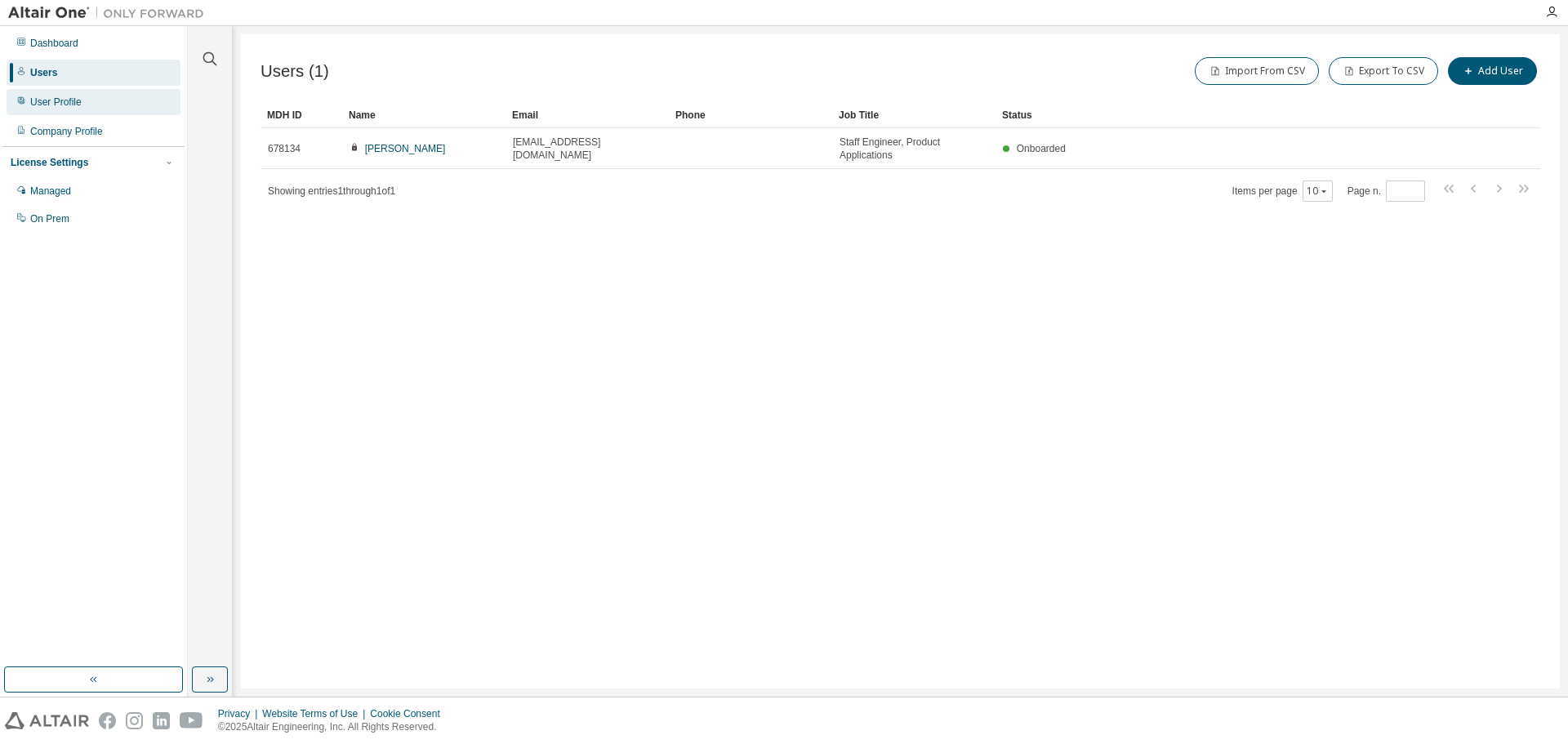
click at [74, 100] on div "User Profile" at bounding box center [56, 102] width 51 height 13
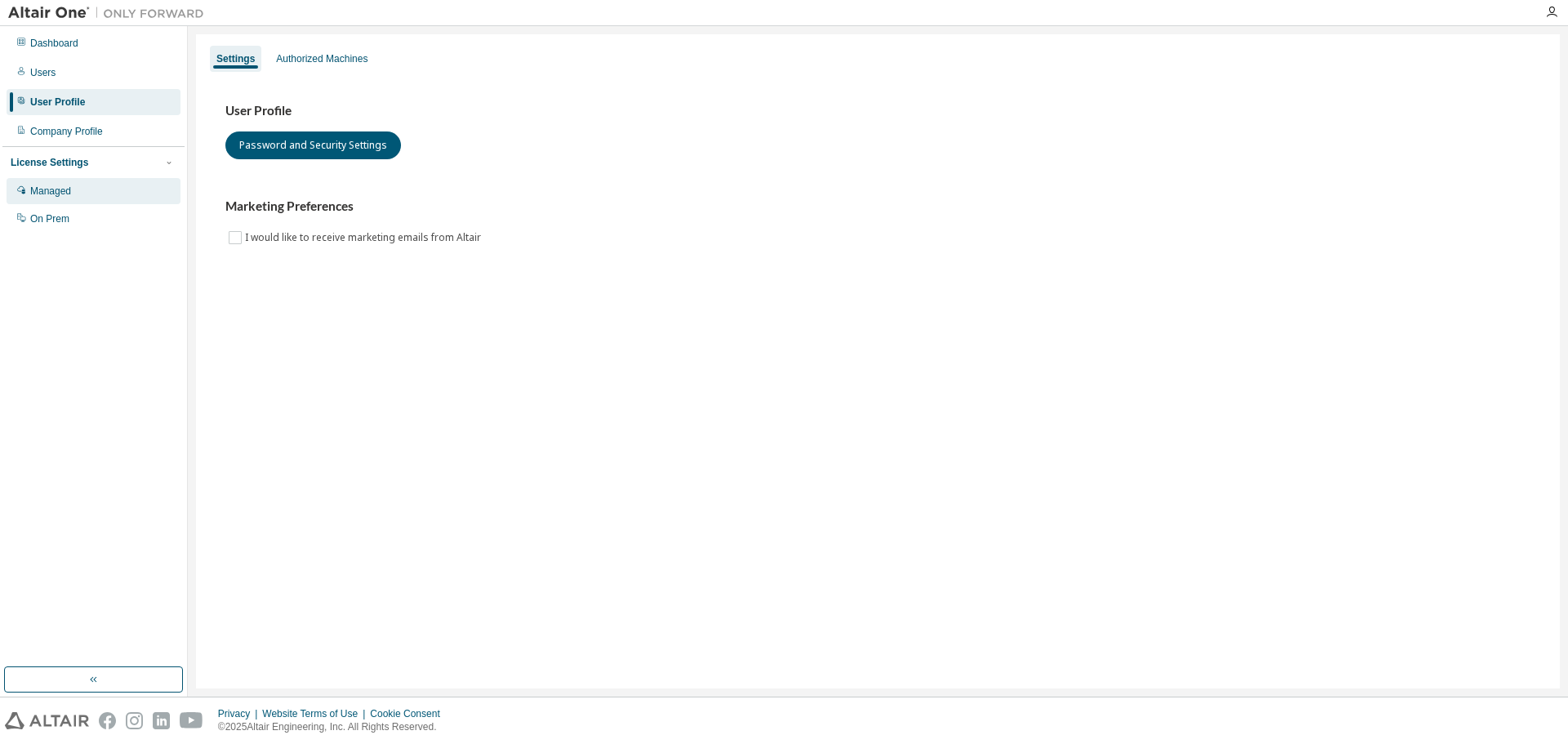
click at [74, 203] on div "Managed" at bounding box center [94, 191] width 174 height 27
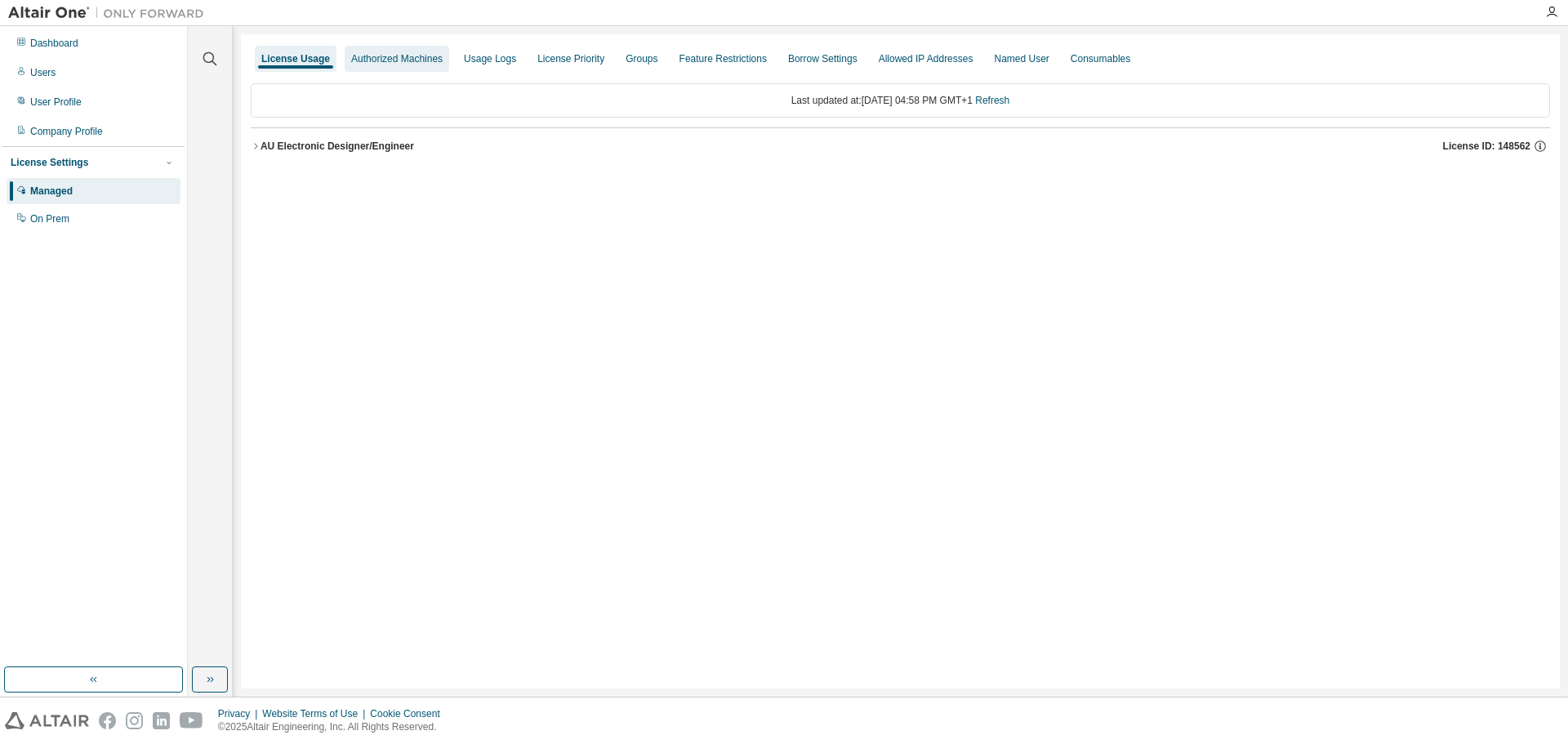
click at [361, 65] on div "Authorized Machines" at bounding box center [397, 59] width 104 height 27
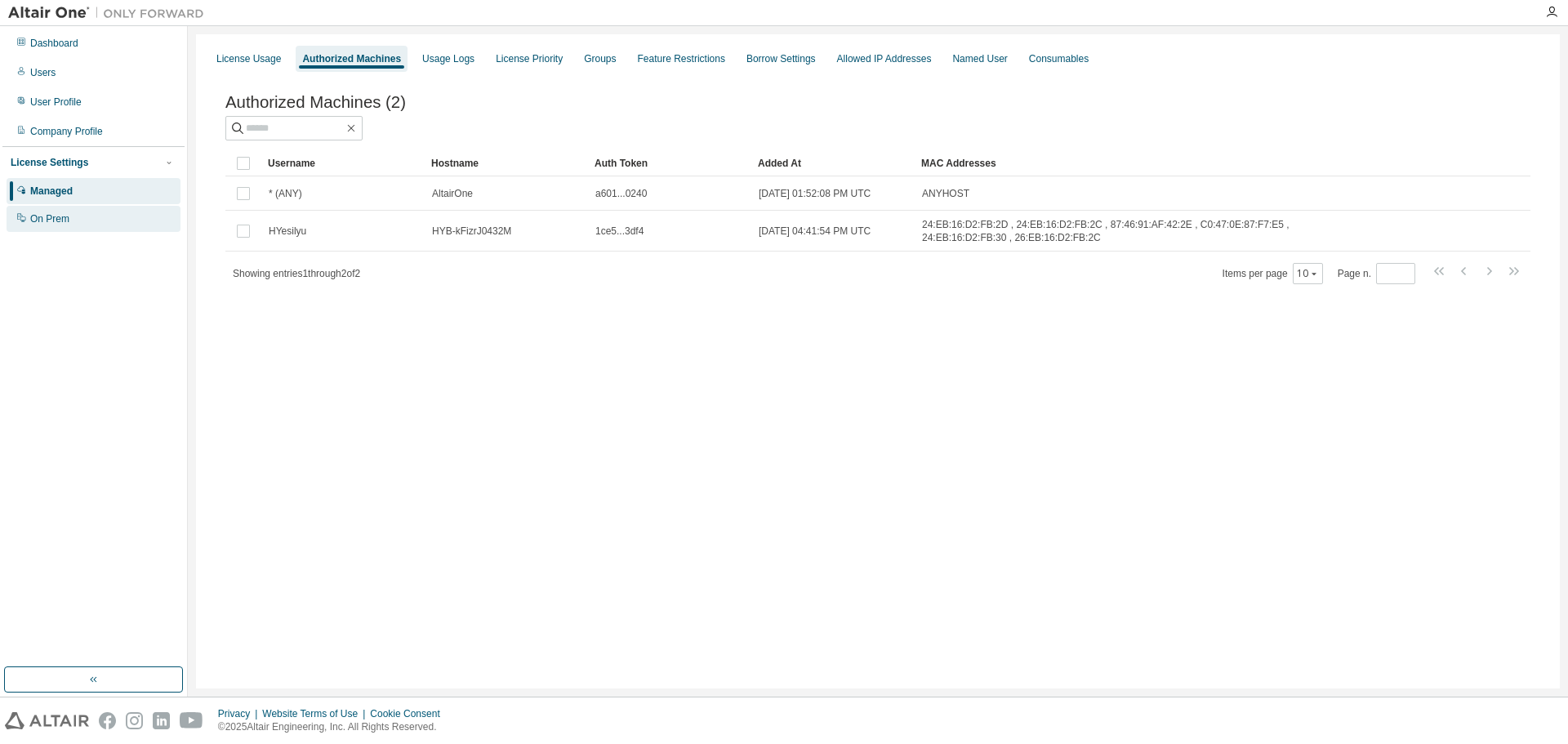
click at [92, 223] on div "On Prem" at bounding box center [94, 219] width 174 height 27
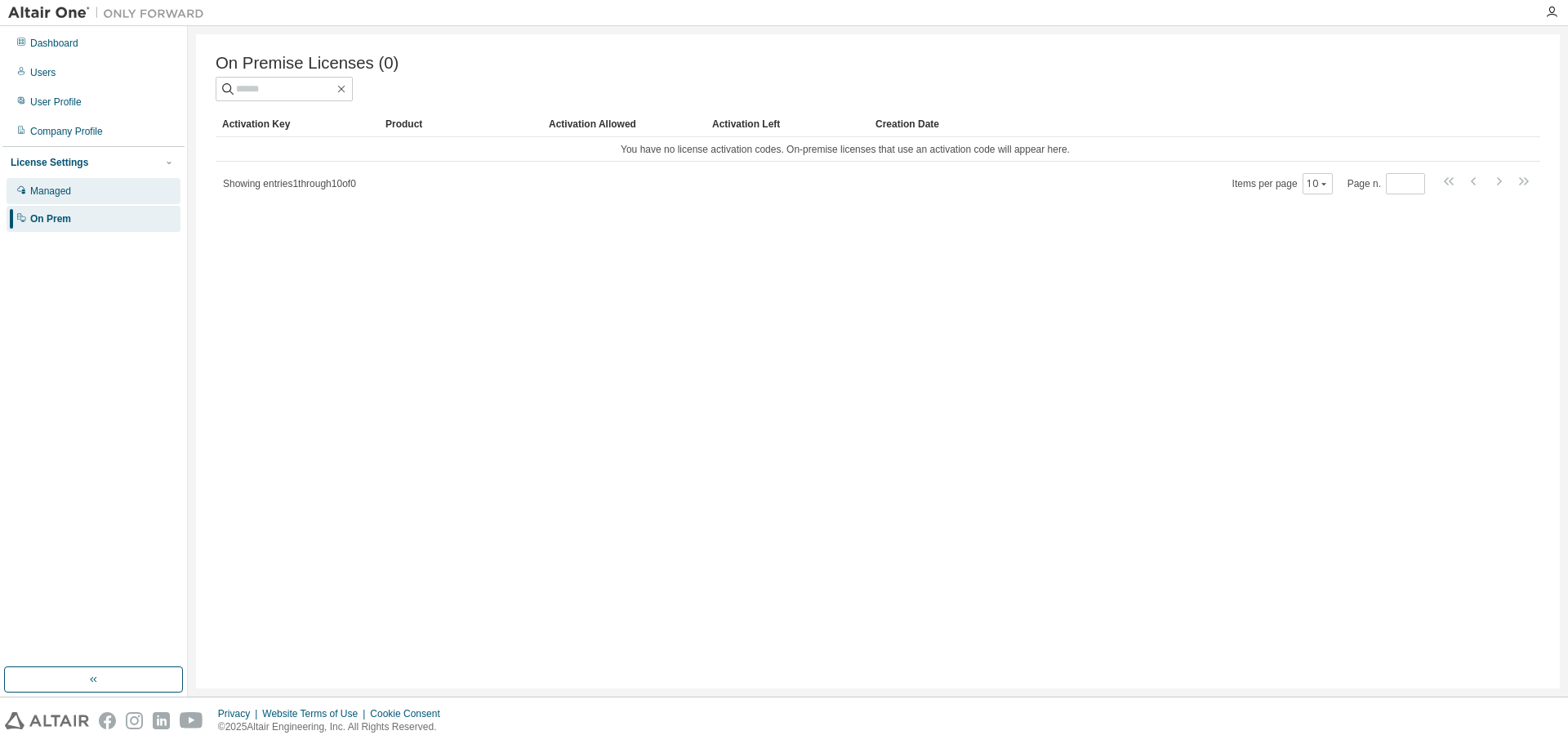
click at [98, 194] on div "Managed" at bounding box center [94, 191] width 174 height 27
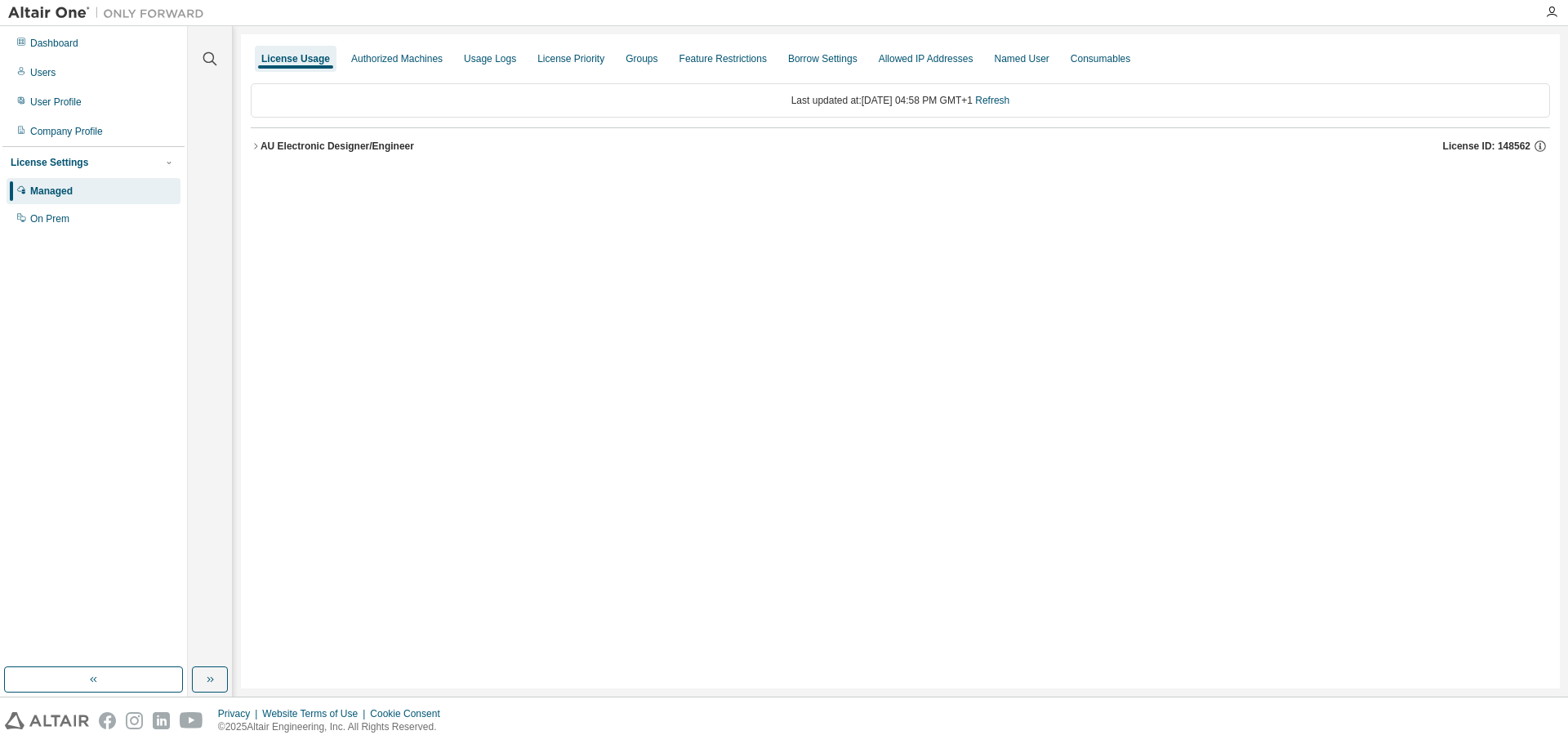
click at [1507, 148] on span "License ID: 148562" at bounding box center [1487, 146] width 87 height 13
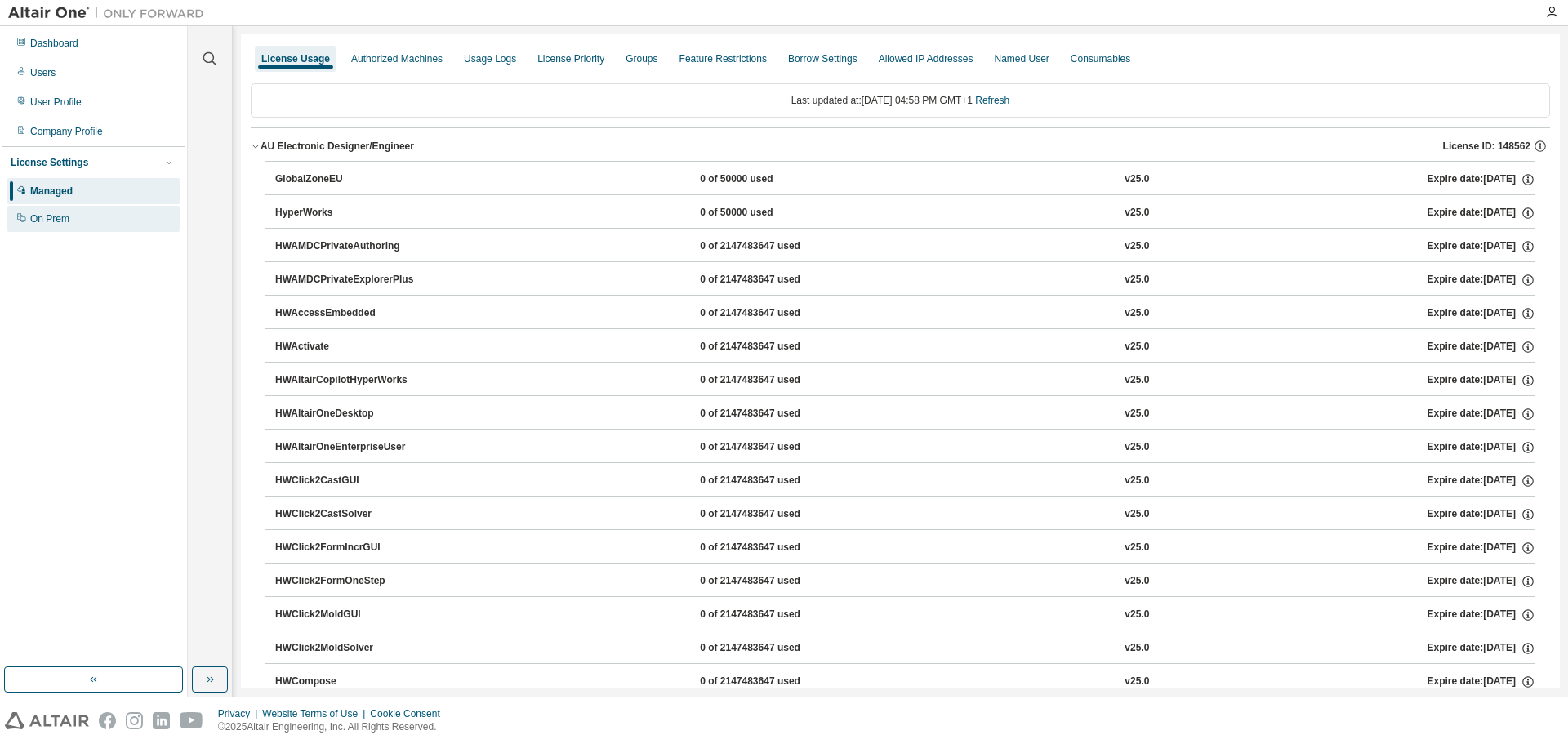
click at [80, 224] on div "On Prem" at bounding box center [94, 219] width 174 height 27
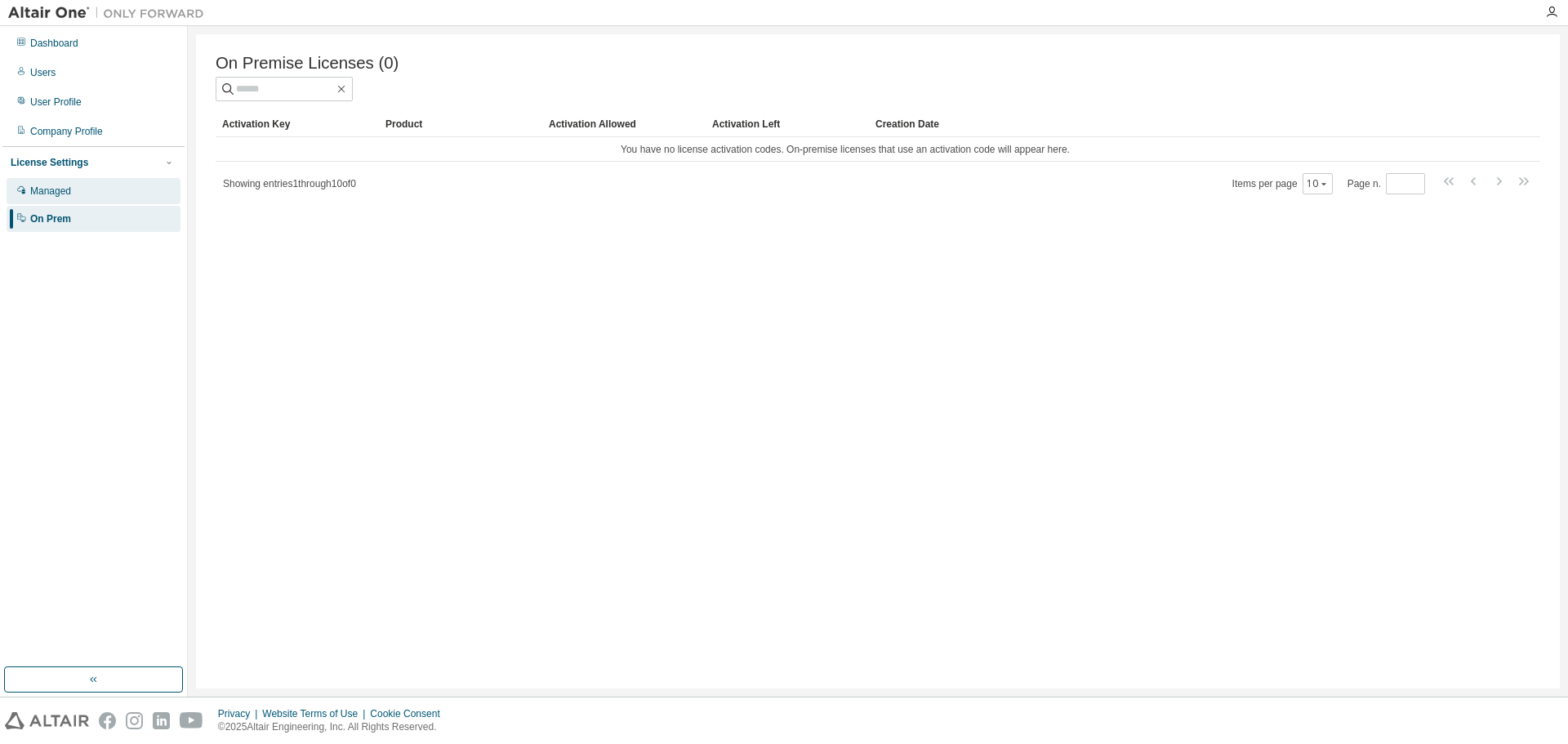
click at [80, 204] on div "Managed" at bounding box center [94, 191] width 174 height 27
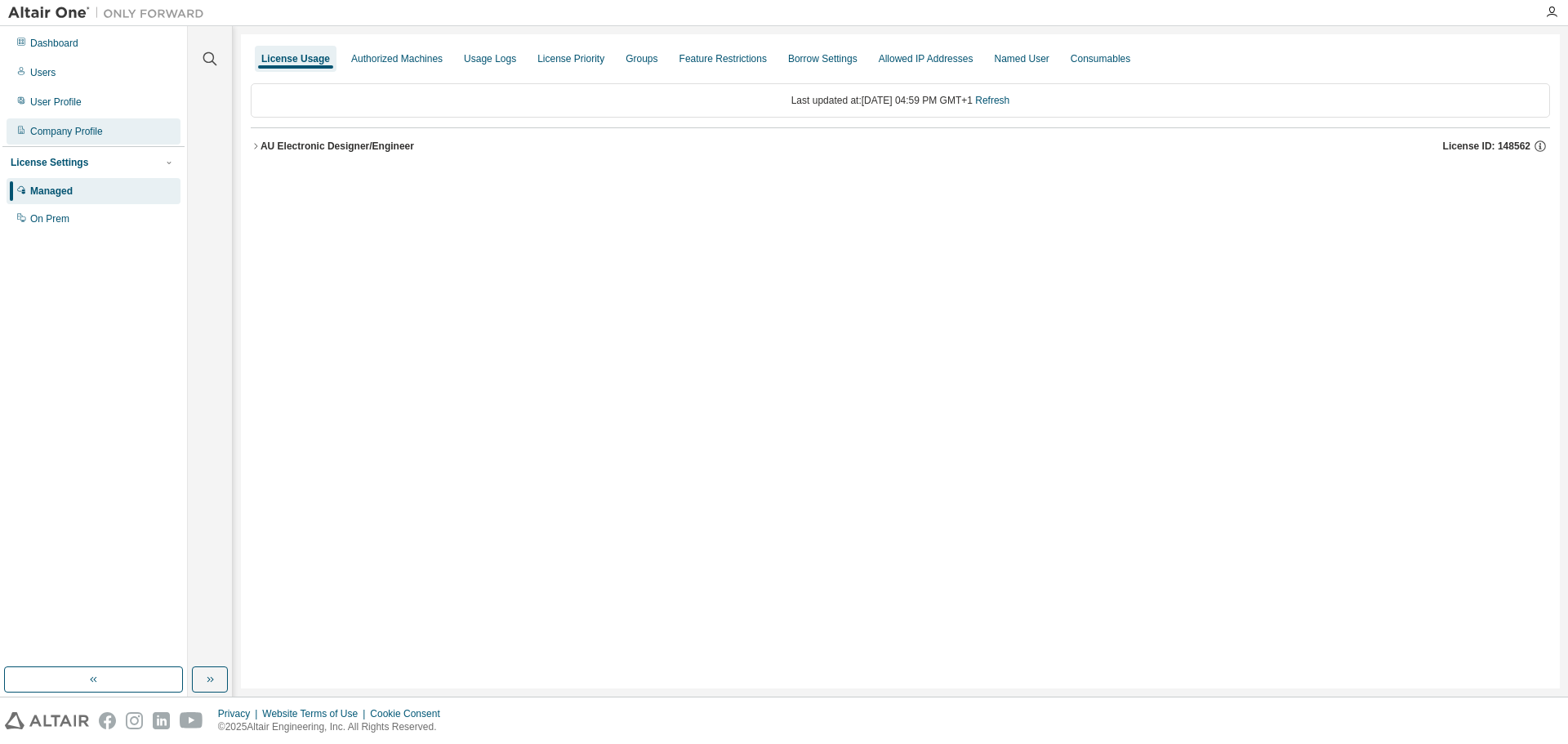
click at [94, 139] on div "Company Profile" at bounding box center [94, 132] width 174 height 27
